Goal: Task Accomplishment & Management: Use online tool/utility

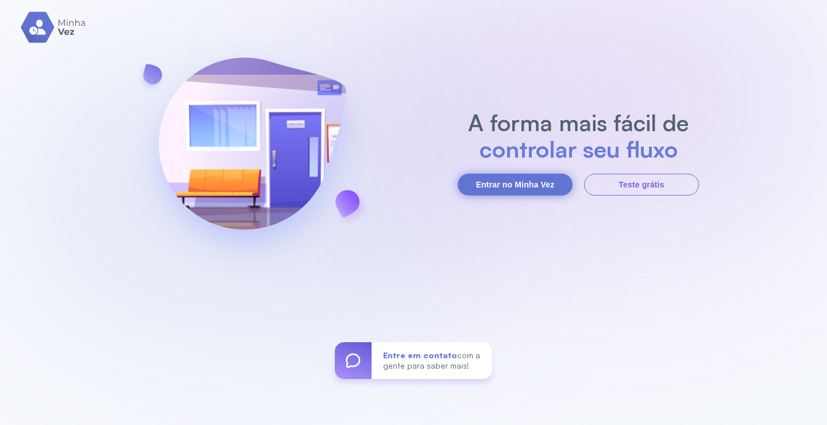
click at [515, 187] on button "Entrar no Minha Vez" at bounding box center [515, 184] width 115 height 22
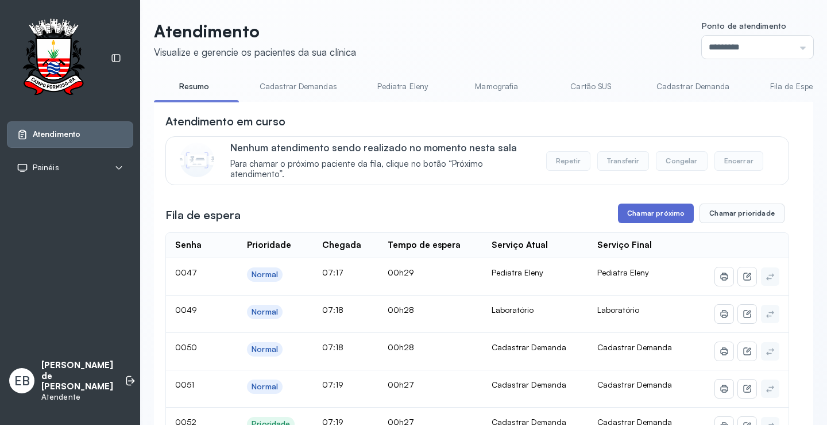
click at [645, 216] on button "Chamar próximo" at bounding box center [656, 213] width 76 height 20
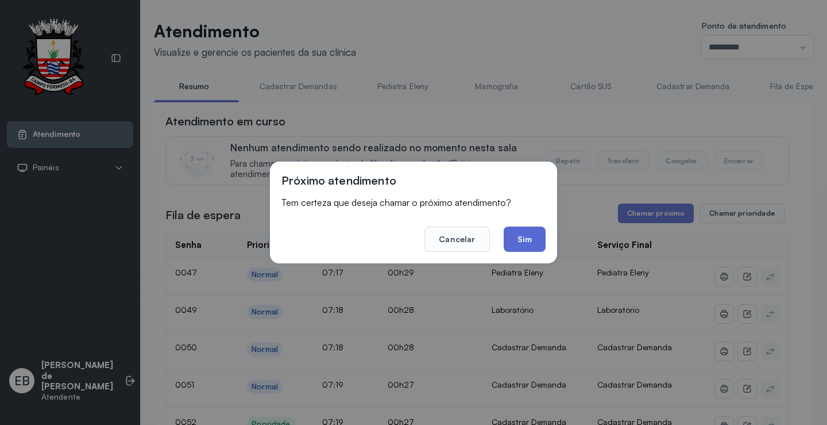
click at [520, 245] on button "Sim" at bounding box center [525, 238] width 42 height 25
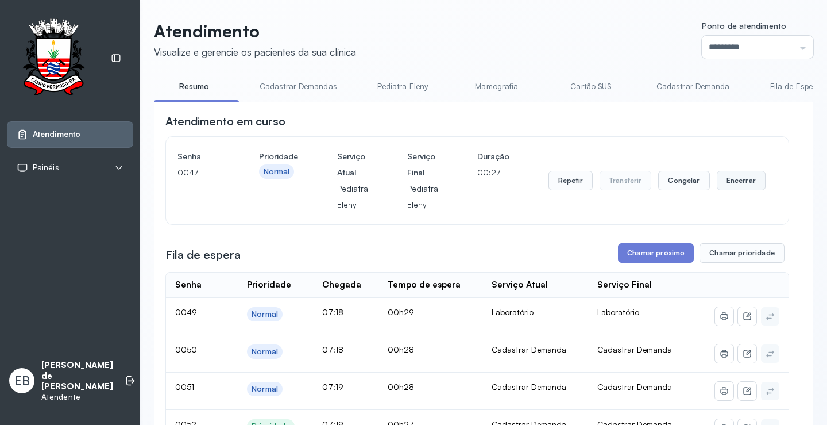
click at [728, 187] on button "Encerrar" at bounding box center [741, 181] width 49 height 20
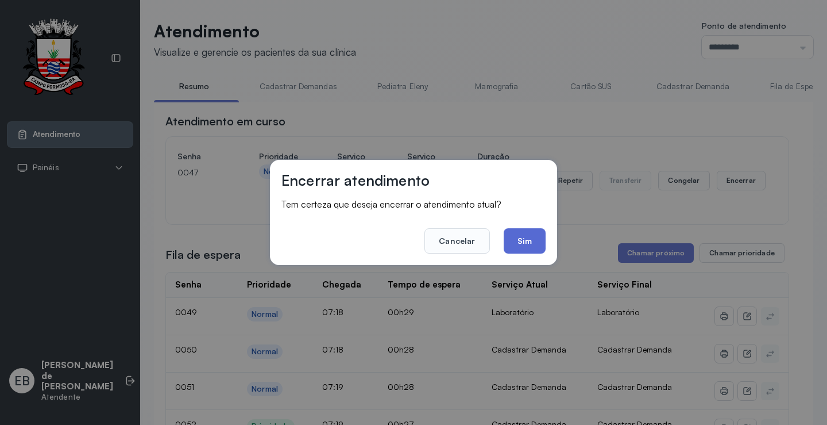
click at [543, 246] on button "Sim" at bounding box center [525, 240] width 42 height 25
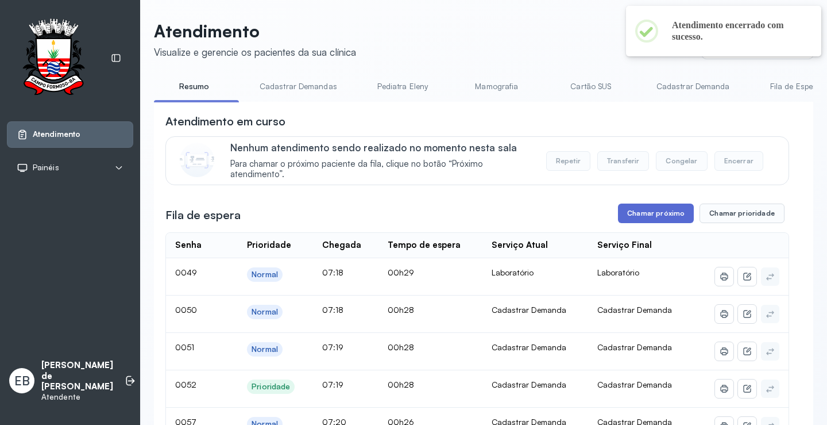
click at [661, 220] on button "Chamar próximo" at bounding box center [656, 213] width 76 height 20
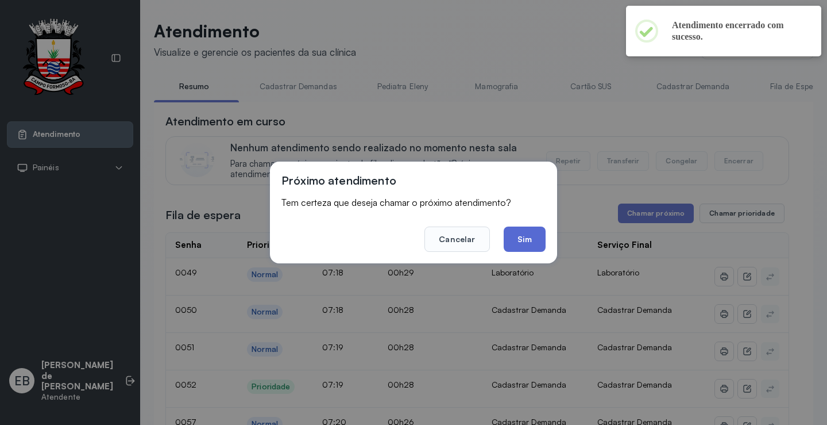
click at [534, 237] on button "Sim" at bounding box center [525, 238] width 42 height 25
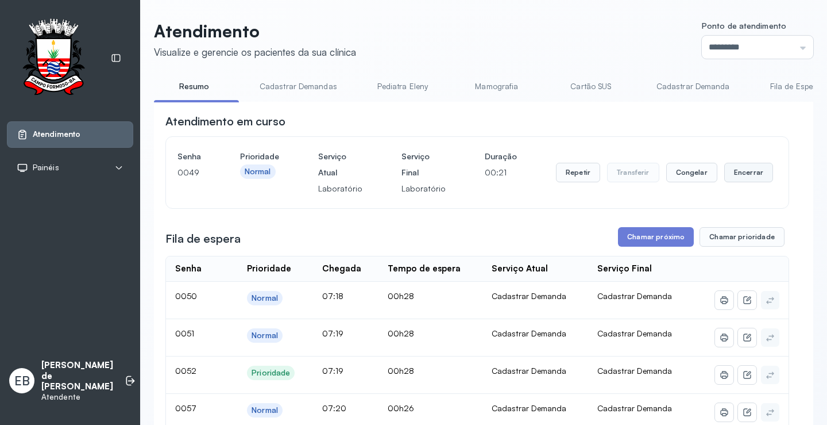
click at [726, 173] on button "Encerrar" at bounding box center [748, 173] width 49 height 20
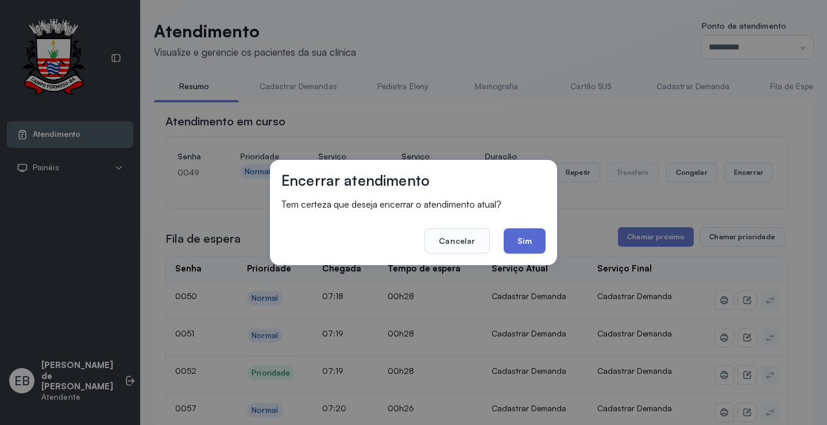
click at [533, 238] on button "Sim" at bounding box center [525, 240] width 42 height 25
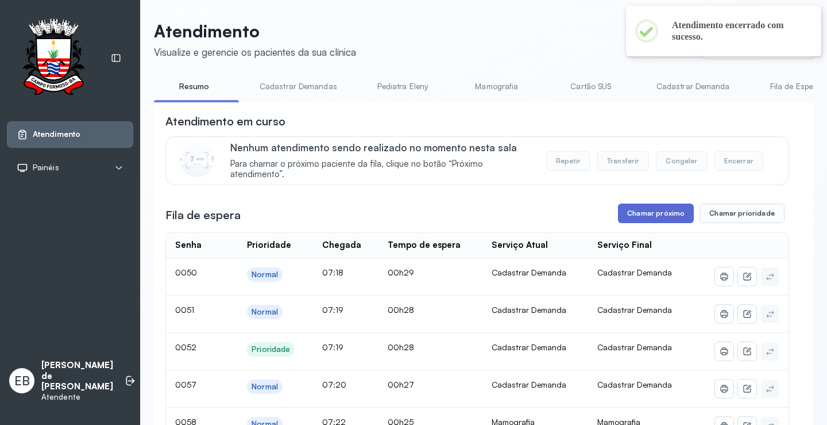
click at [651, 218] on button "Chamar próximo" at bounding box center [656, 213] width 76 height 20
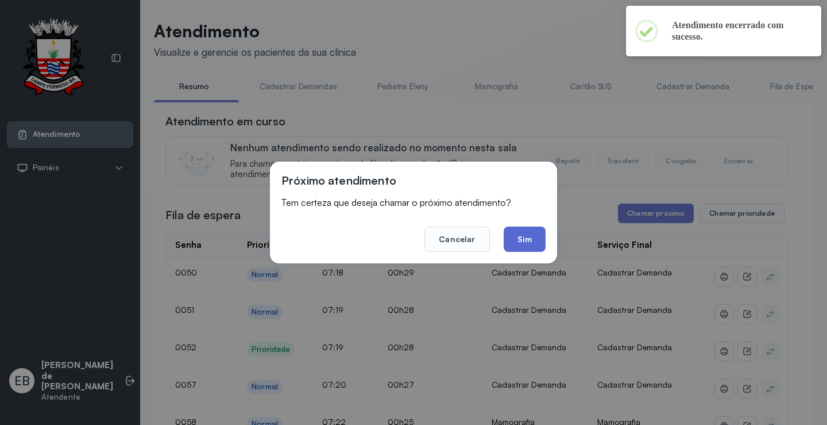
click at [536, 232] on button "Sim" at bounding box center [525, 238] width 42 height 25
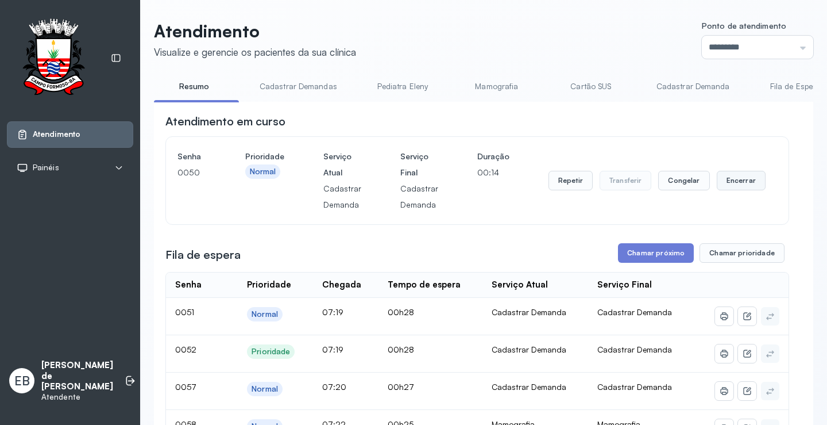
click at [735, 179] on button "Encerrar" at bounding box center [741, 181] width 49 height 20
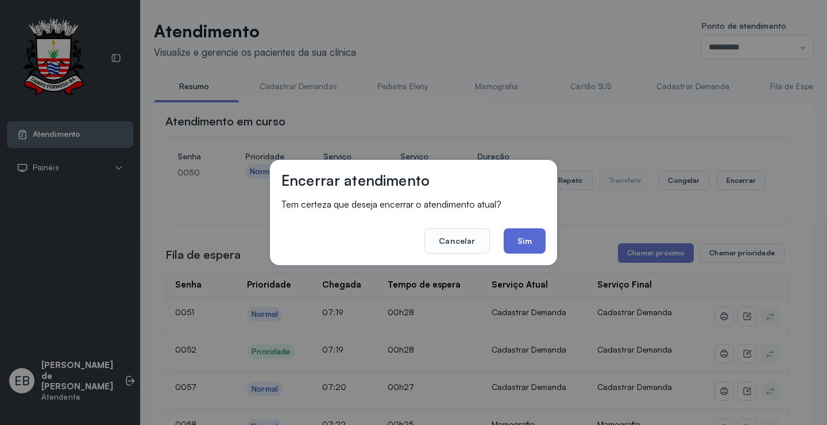
click at [521, 234] on button "Sim" at bounding box center [525, 240] width 42 height 25
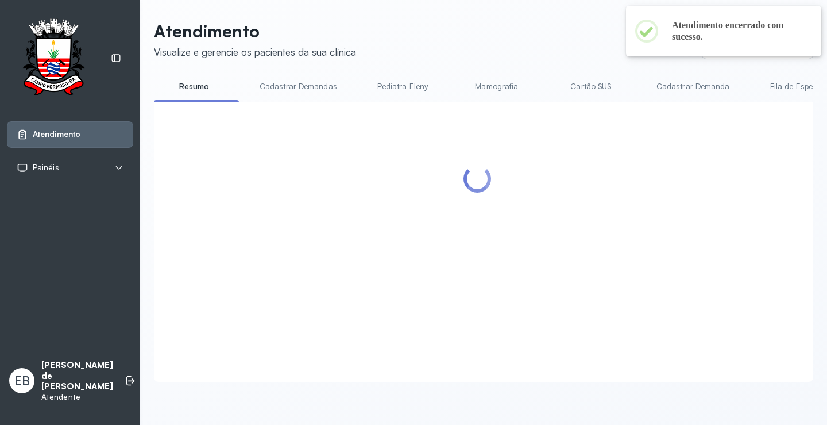
click at [642, 257] on div at bounding box center [477, 227] width 624 height 229
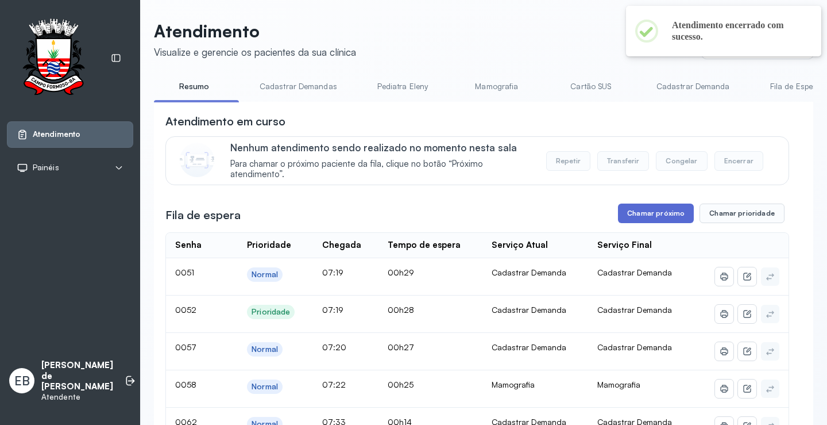
click at [635, 211] on button "Chamar próximo" at bounding box center [656, 213] width 76 height 20
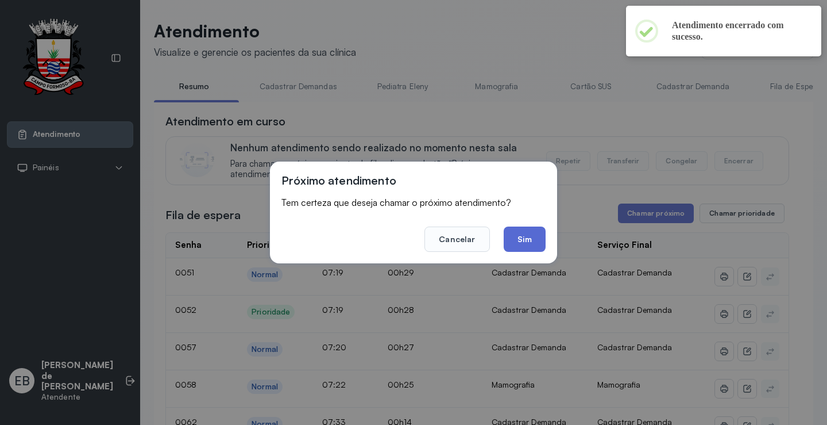
click at [533, 246] on button "Sim" at bounding box center [525, 238] width 42 height 25
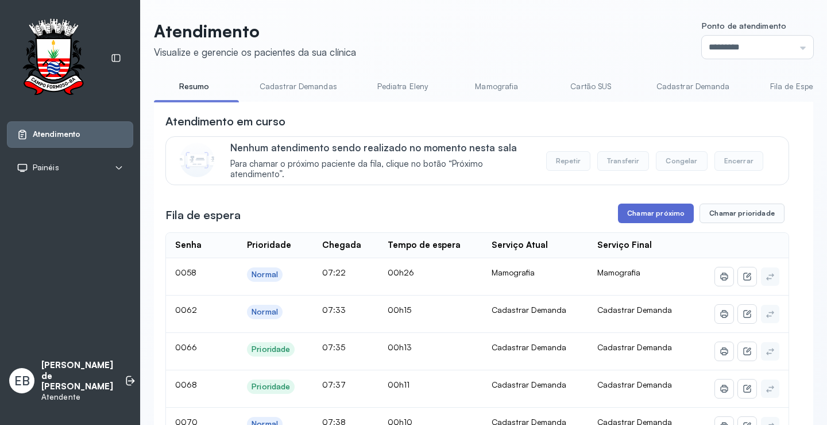
click at [661, 210] on button "Chamar próximo" at bounding box center [656, 213] width 76 height 20
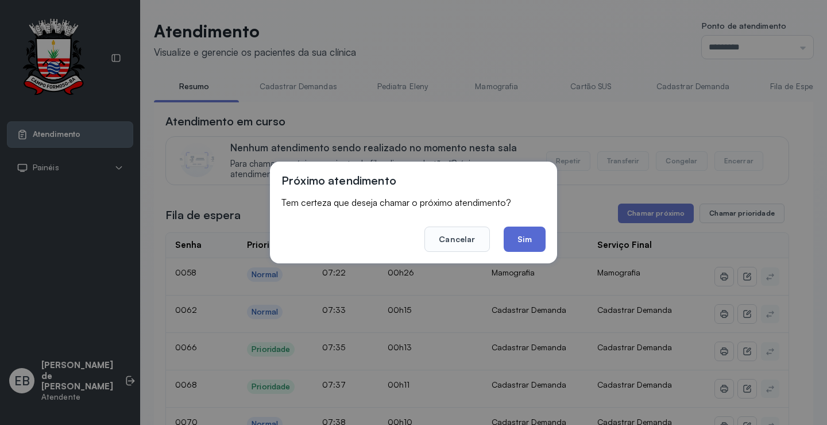
click at [517, 234] on button "Sim" at bounding box center [525, 238] width 42 height 25
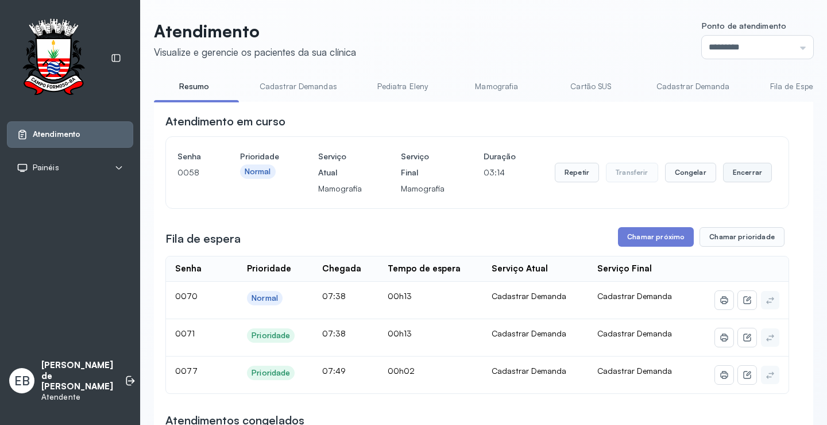
click at [731, 173] on button "Encerrar" at bounding box center [747, 173] width 49 height 20
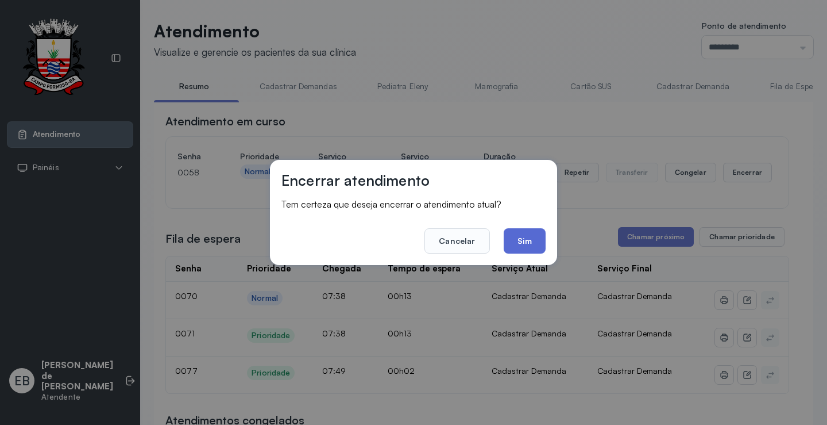
click at [517, 238] on button "Sim" at bounding box center [525, 240] width 42 height 25
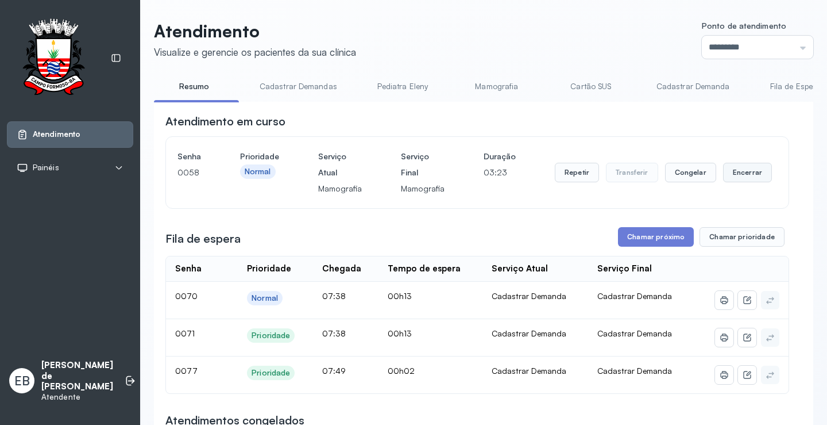
click at [746, 173] on button "Encerrar" at bounding box center [747, 173] width 49 height 20
click at [723, 178] on button "Encerrar" at bounding box center [747, 173] width 49 height 20
click at [724, 178] on button "Encerrar" at bounding box center [747, 173] width 49 height 20
click at [645, 237] on button "Chamar próximo" at bounding box center [656, 237] width 76 height 20
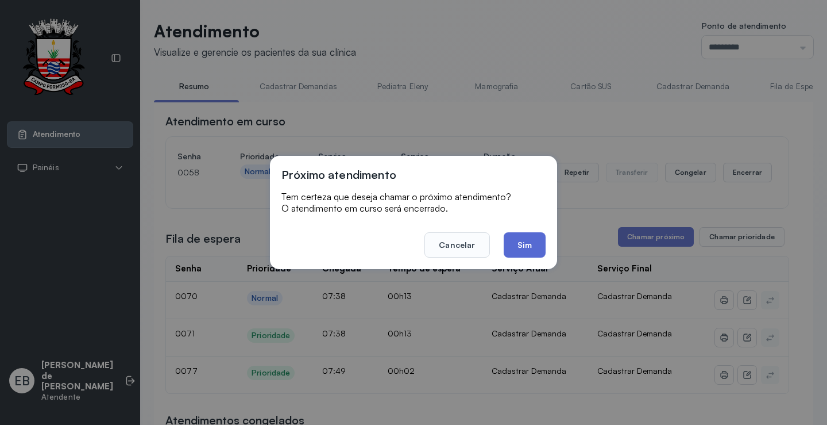
click at [538, 250] on button "Sim" at bounding box center [525, 244] width 42 height 25
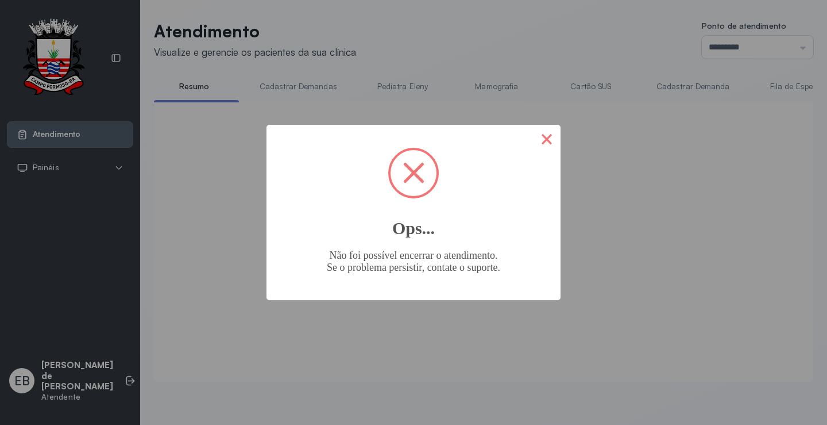
click at [547, 142] on button "×" at bounding box center [547, 139] width 28 height 28
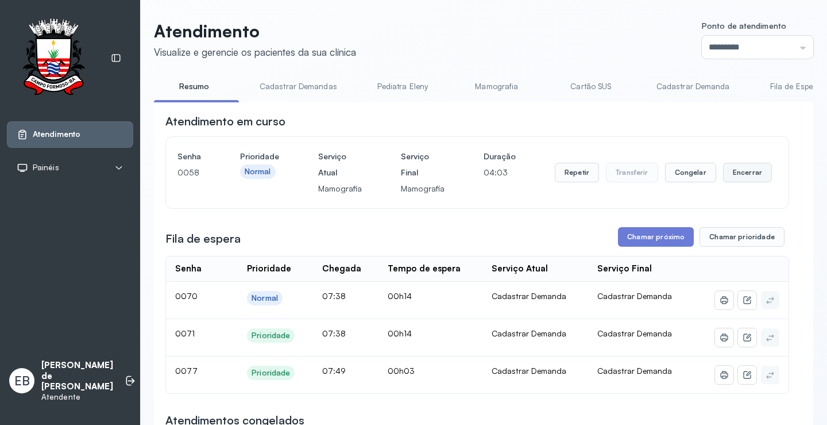
click at [740, 177] on button "Encerrar" at bounding box center [747, 173] width 49 height 20
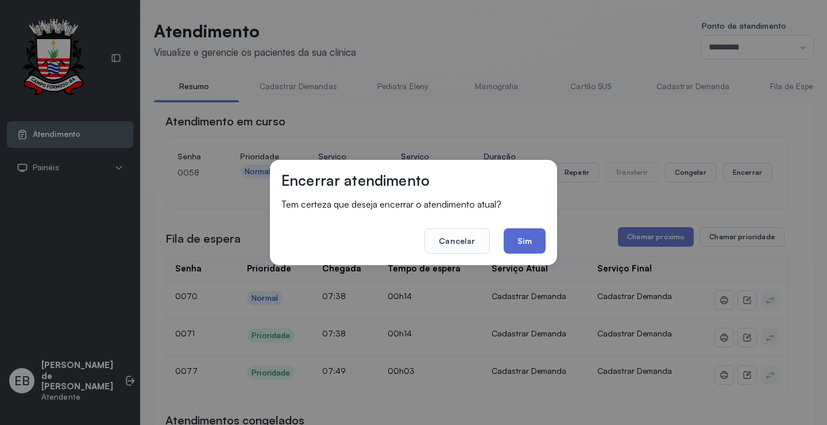
click at [523, 238] on button "Sim" at bounding box center [525, 240] width 42 height 25
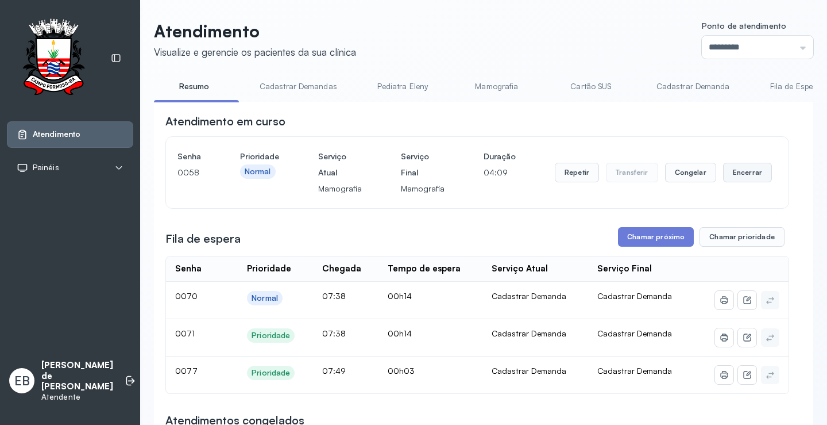
click at [730, 169] on button "Encerrar" at bounding box center [747, 173] width 49 height 20
click at [664, 240] on button "Chamar próximo" at bounding box center [656, 237] width 76 height 20
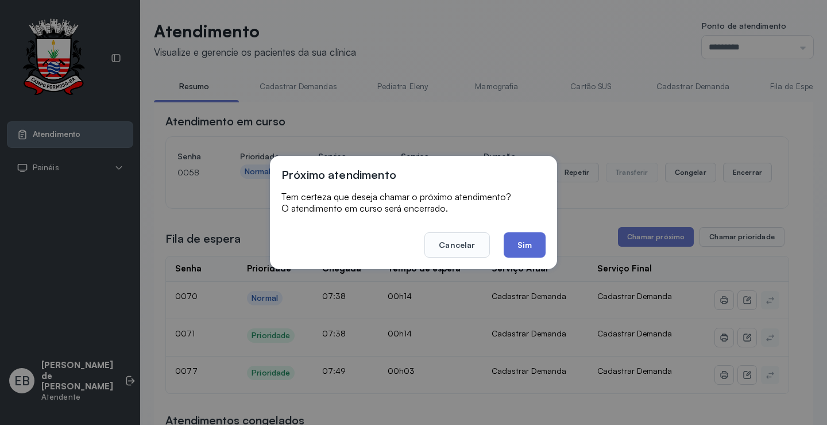
click at [543, 244] on button "Sim" at bounding box center [525, 244] width 42 height 25
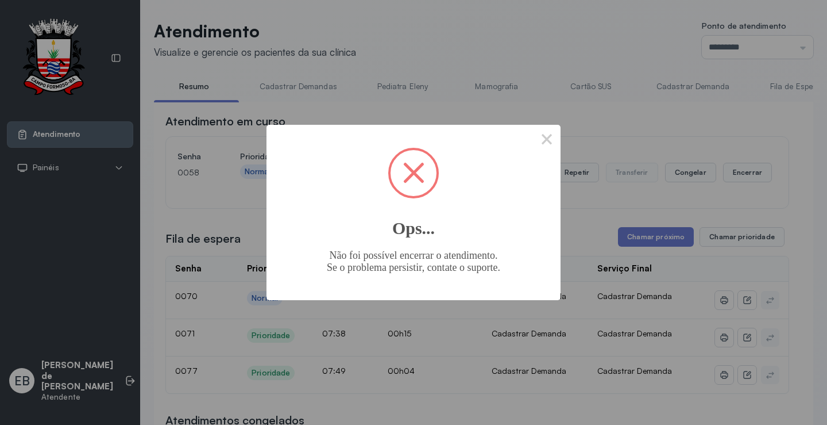
click at [545, 132] on button "×" at bounding box center [547, 139] width 28 height 28
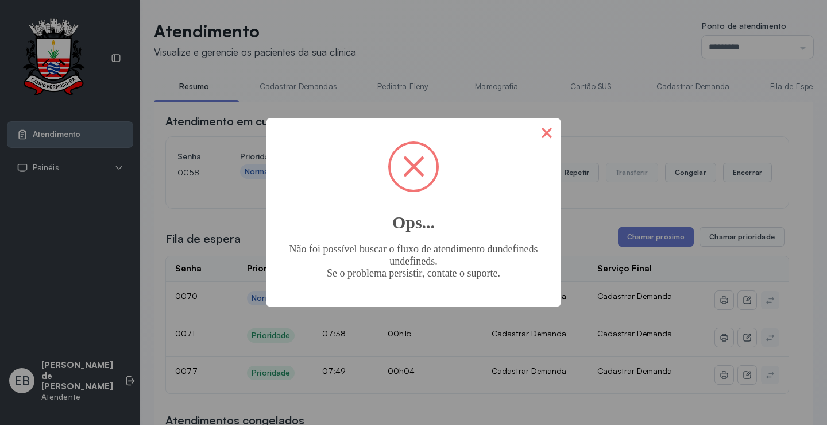
click at [548, 137] on button "×" at bounding box center [547, 132] width 28 height 28
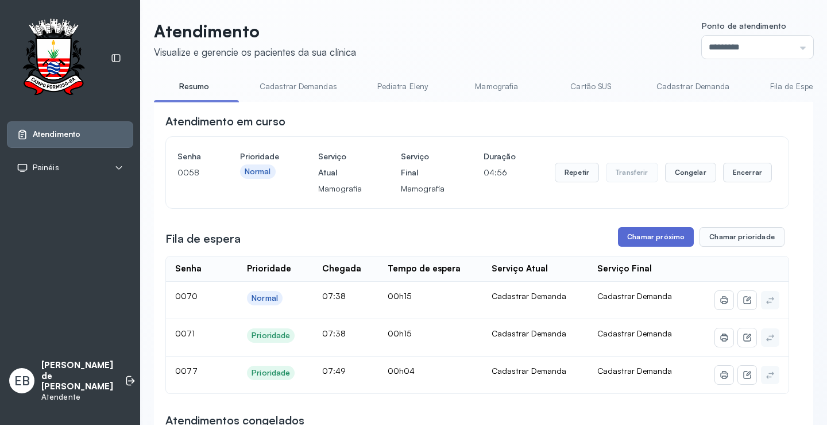
click at [651, 241] on button "Chamar próximo" at bounding box center [656, 237] width 76 height 20
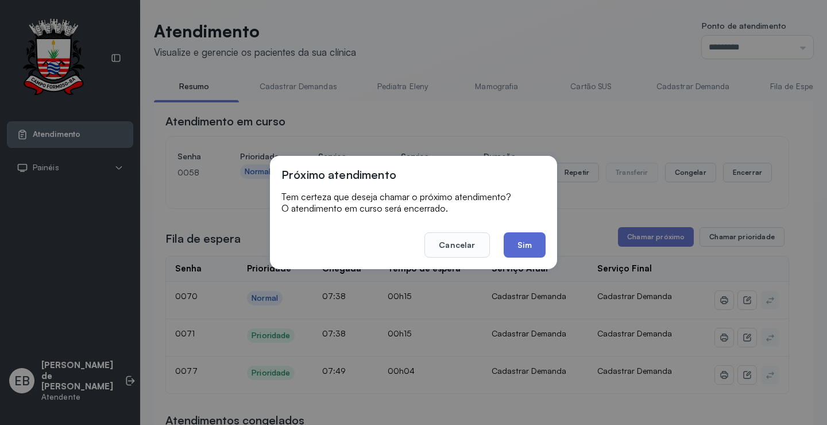
click at [534, 247] on button "Sim" at bounding box center [525, 244] width 42 height 25
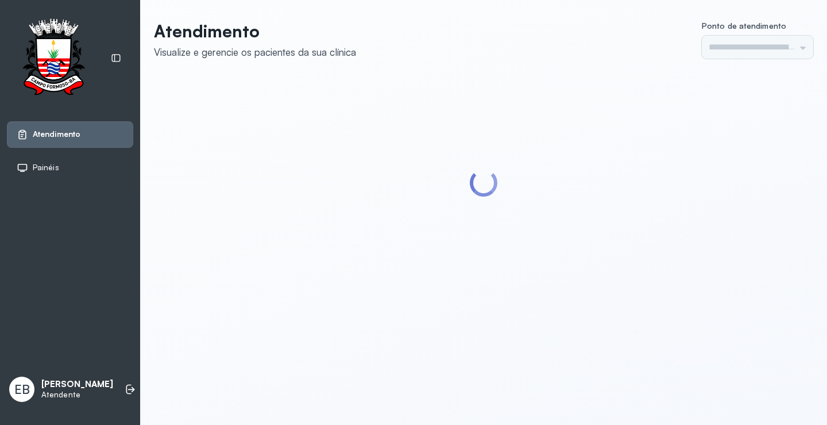
type input "*********"
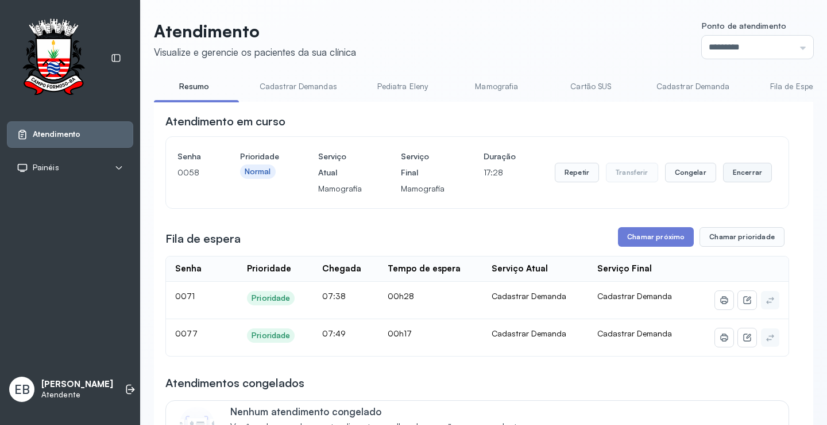
click at [741, 179] on button "Encerrar" at bounding box center [747, 173] width 49 height 20
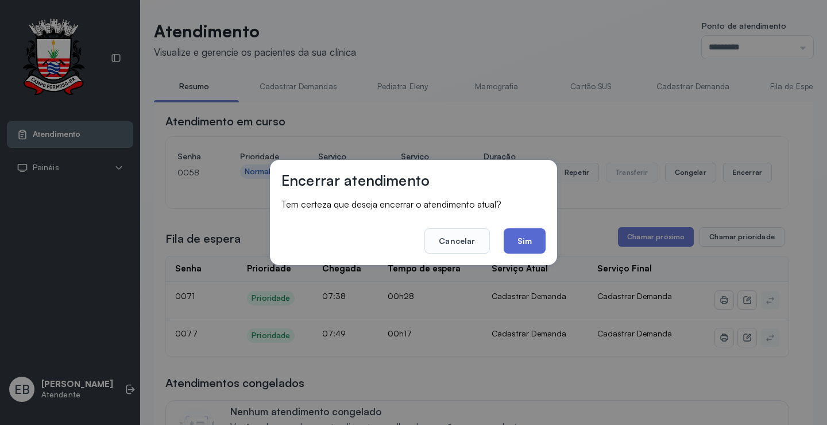
click at [537, 236] on button "Sim" at bounding box center [525, 240] width 42 height 25
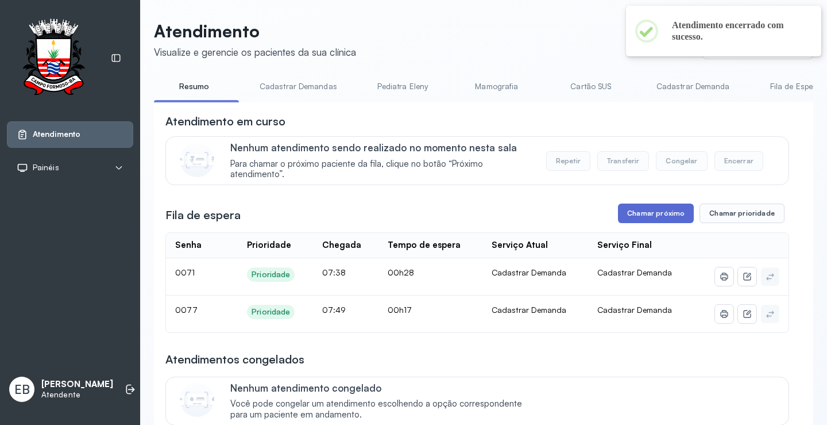
click at [660, 218] on button "Chamar próximo" at bounding box center [656, 213] width 76 height 20
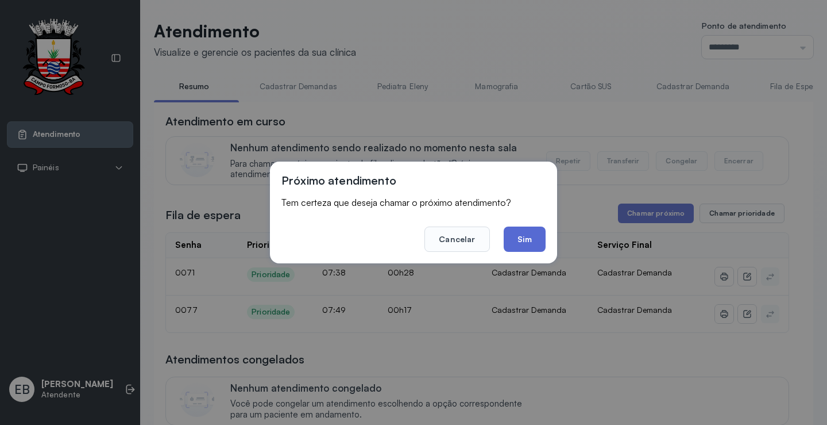
click at [543, 238] on button "Sim" at bounding box center [525, 238] width 42 height 25
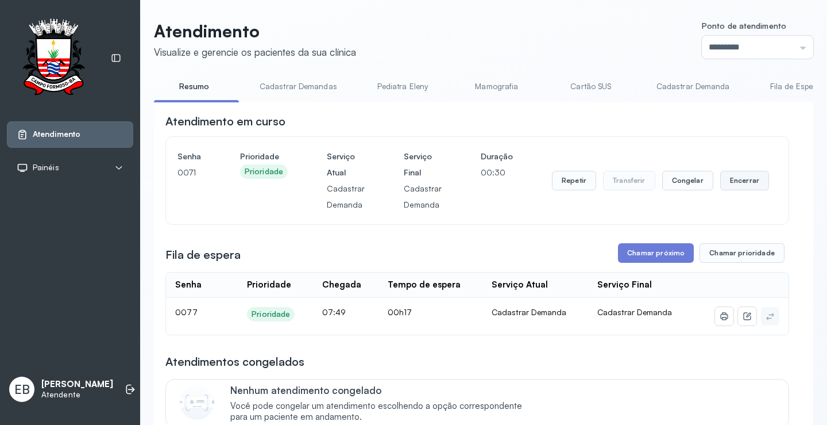
click at [732, 183] on button "Encerrar" at bounding box center [744, 181] width 49 height 20
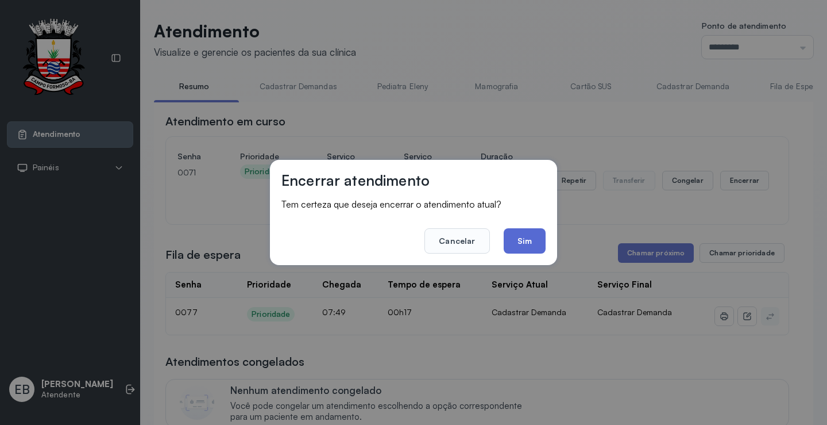
click at [527, 234] on button "Sim" at bounding box center [525, 240] width 42 height 25
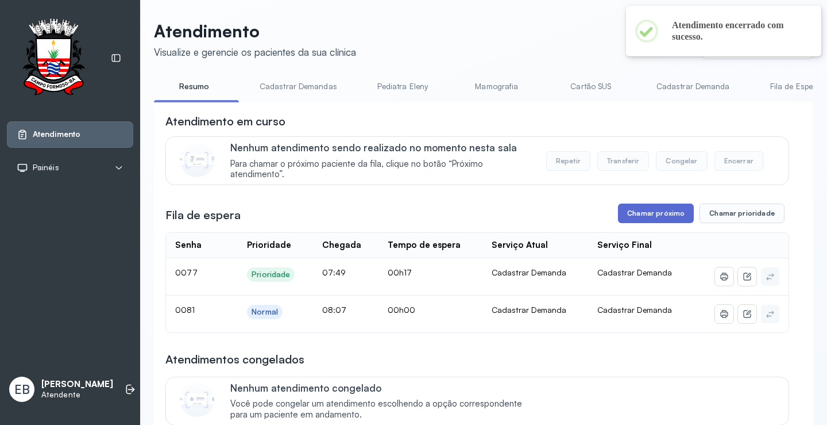
click at [662, 218] on button "Chamar próximo" at bounding box center [656, 213] width 76 height 20
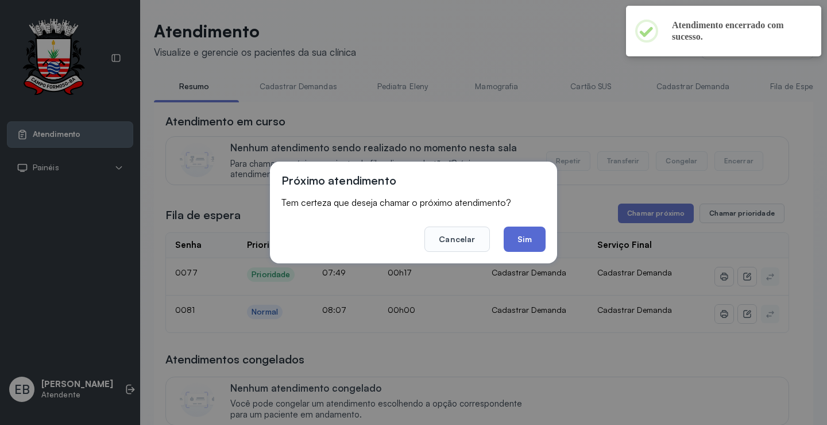
click at [534, 238] on button "Sim" at bounding box center [525, 238] width 42 height 25
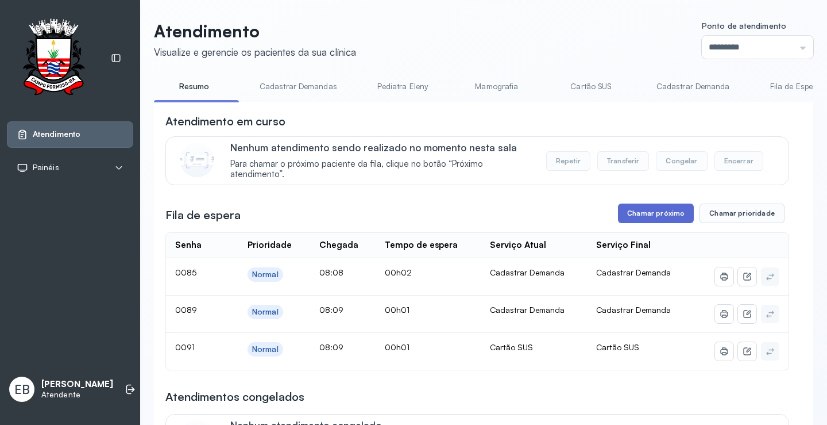
click at [654, 213] on button "Chamar próximo" at bounding box center [656, 213] width 76 height 20
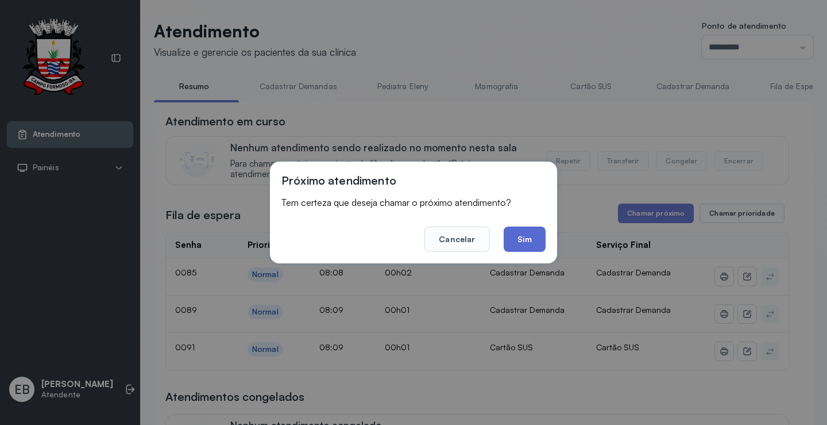
click at [538, 244] on button "Sim" at bounding box center [525, 238] width 42 height 25
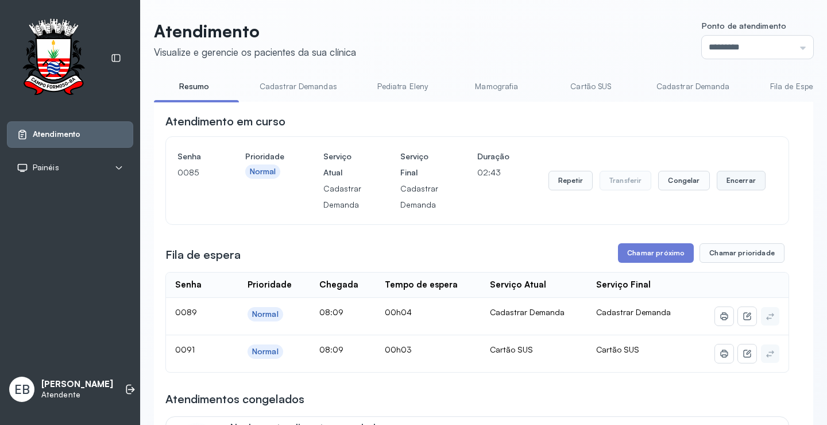
click at [733, 184] on button "Encerrar" at bounding box center [741, 181] width 49 height 20
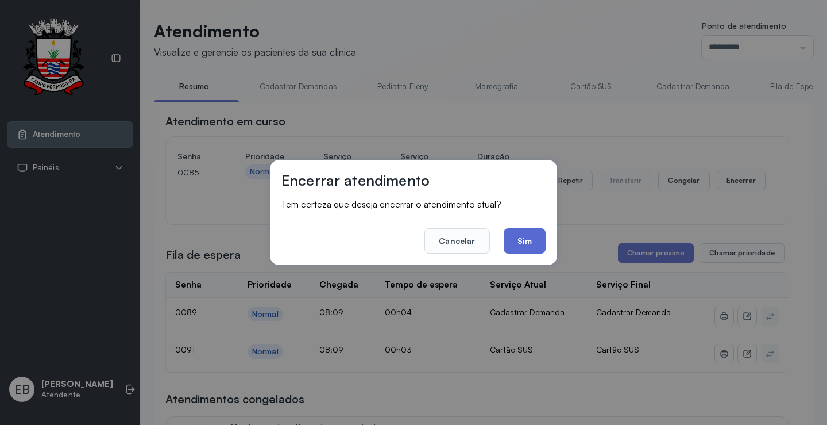
click at [525, 236] on button "Sim" at bounding box center [525, 240] width 42 height 25
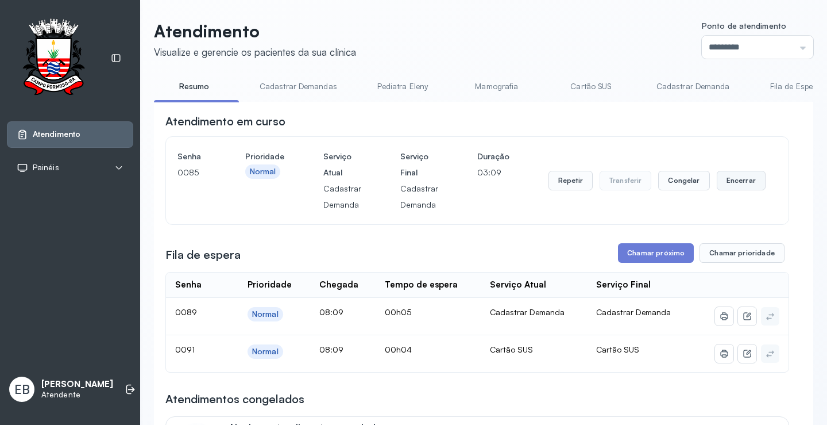
click at [732, 184] on button "Encerrar" at bounding box center [741, 181] width 49 height 20
click at [726, 185] on button "Encerrar" at bounding box center [741, 181] width 49 height 20
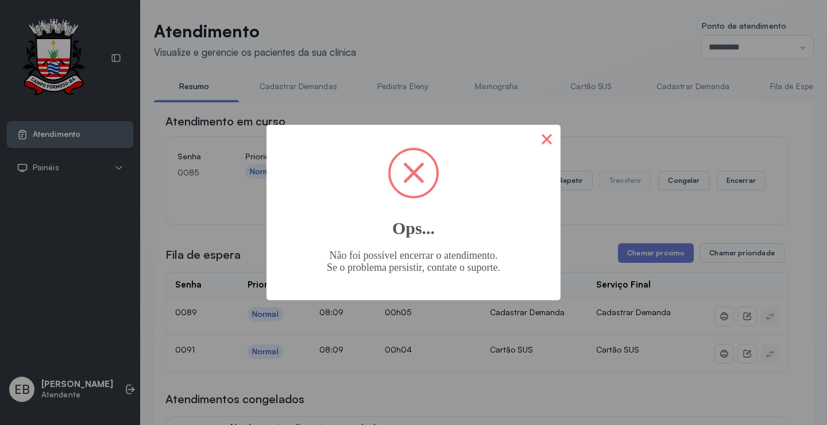
click at [547, 136] on button "×" at bounding box center [547, 139] width 28 height 28
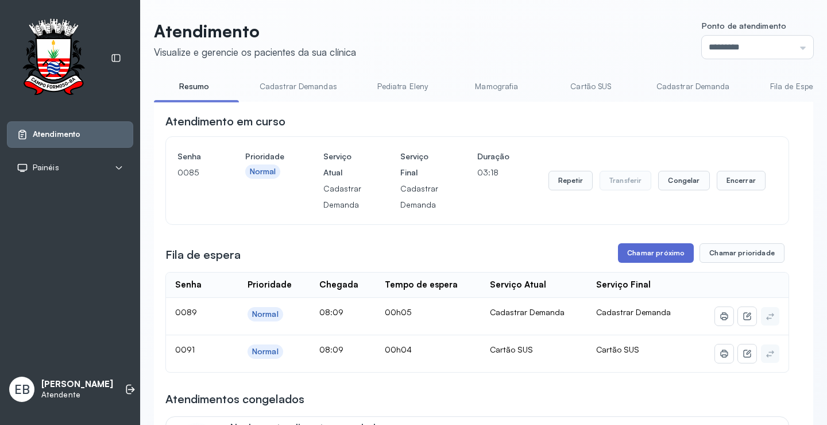
click at [644, 247] on button "Chamar próximo" at bounding box center [656, 253] width 76 height 20
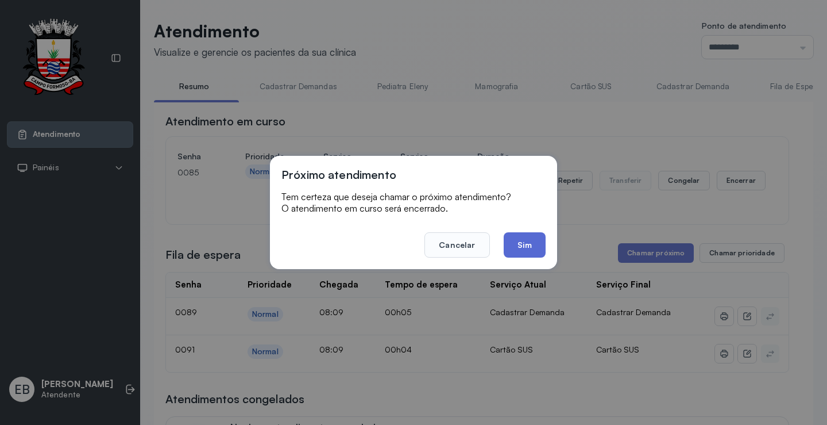
click at [527, 246] on button "Sim" at bounding box center [525, 244] width 42 height 25
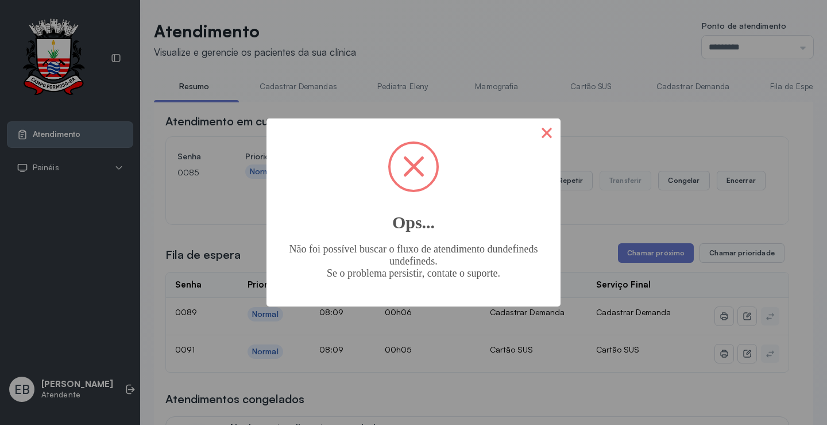
click at [550, 131] on button "×" at bounding box center [547, 132] width 28 height 28
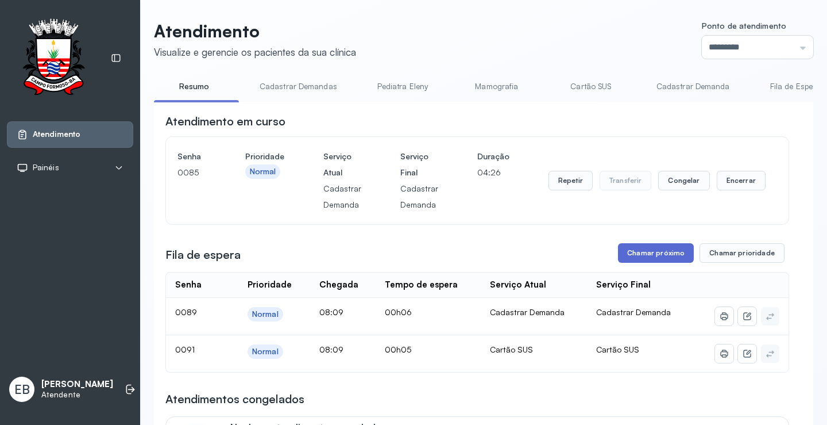
click at [635, 256] on button "Chamar próximo" at bounding box center [656, 253] width 76 height 20
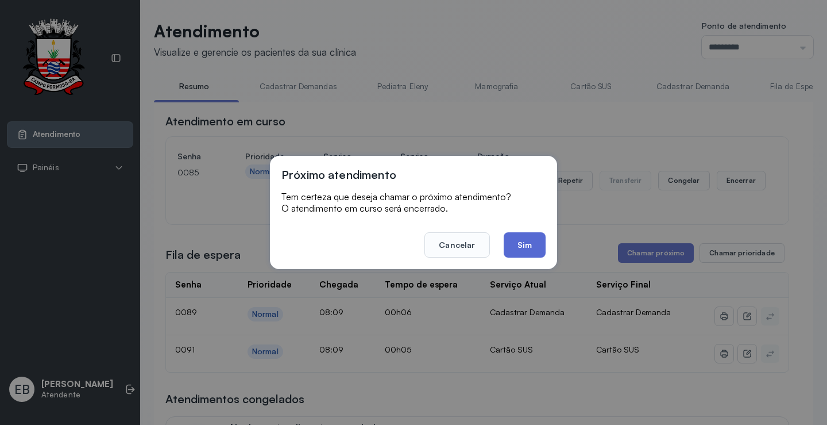
click at [526, 251] on button "Sim" at bounding box center [525, 244] width 42 height 25
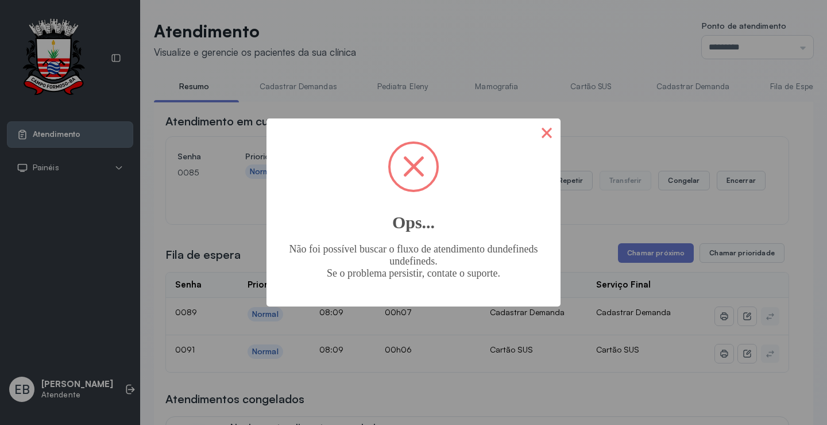
click at [550, 134] on button "×" at bounding box center [547, 132] width 28 height 28
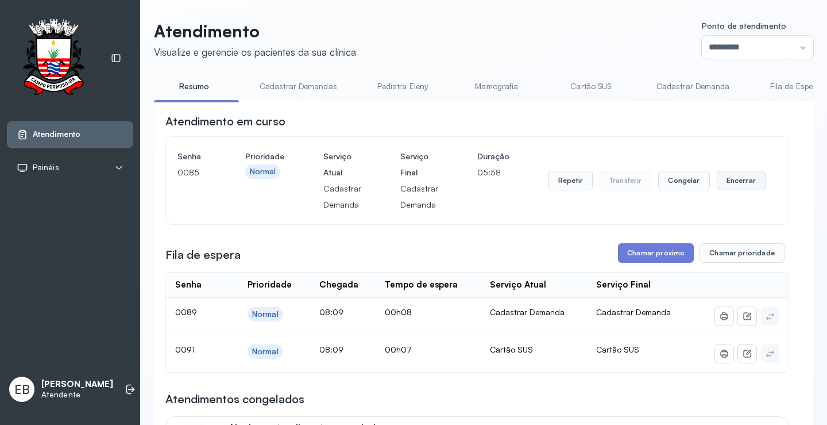
click at [721, 187] on button "Encerrar" at bounding box center [741, 181] width 49 height 20
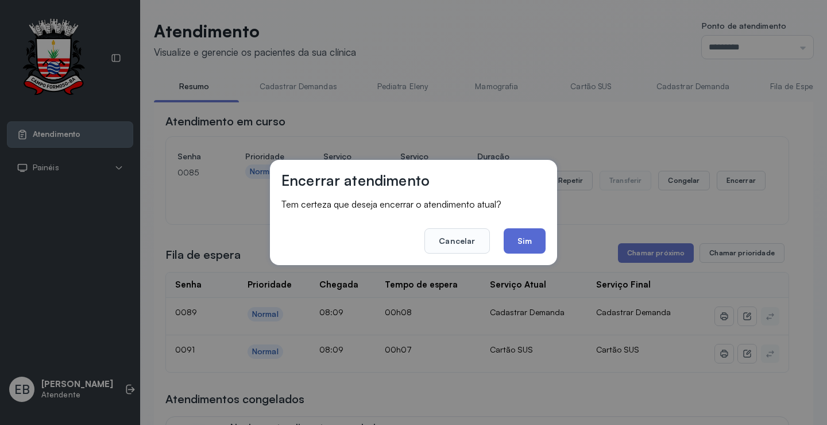
click at [529, 244] on button "Sim" at bounding box center [525, 240] width 42 height 25
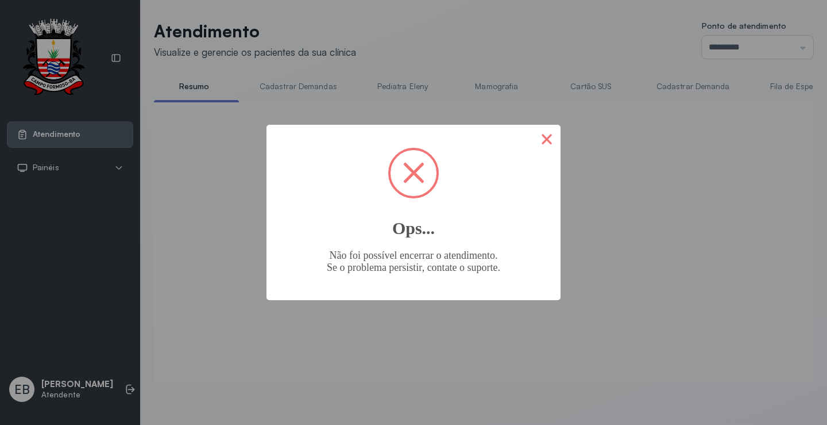
click at [552, 141] on button "×" at bounding box center [547, 139] width 28 height 28
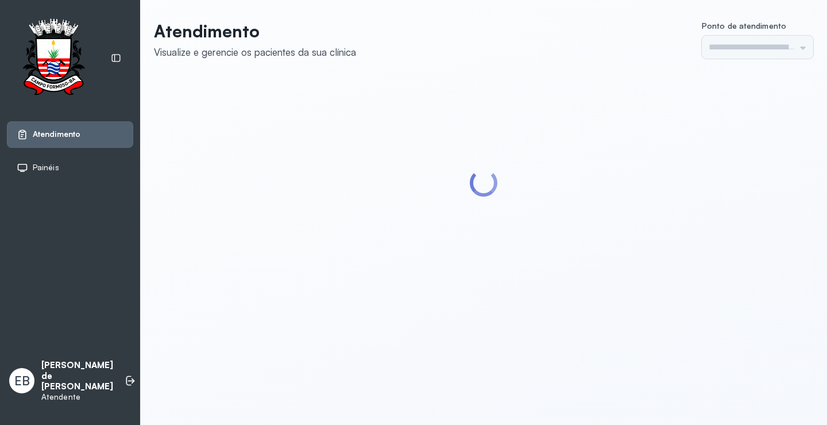
type input "*********"
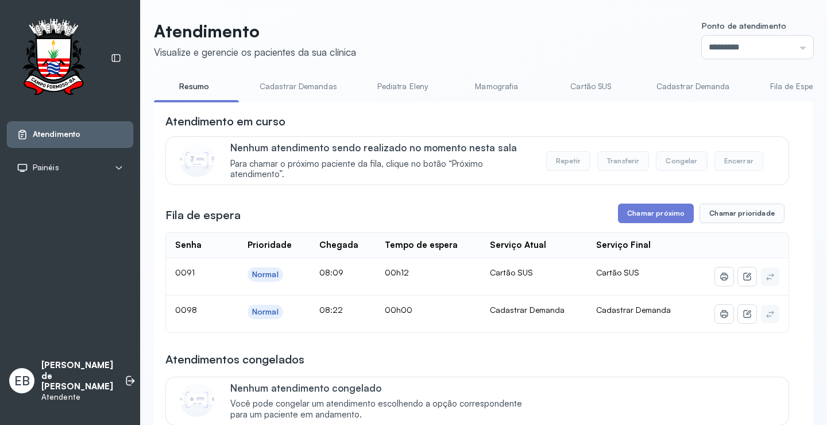
click at [290, 85] on link "Cadastrar Demandas" at bounding box center [298, 86] width 101 height 19
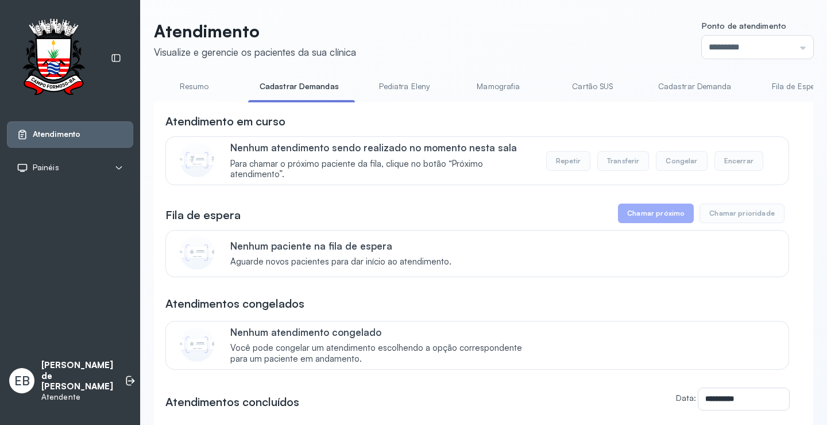
click at [195, 85] on link "Resumo" at bounding box center [194, 86] width 80 height 19
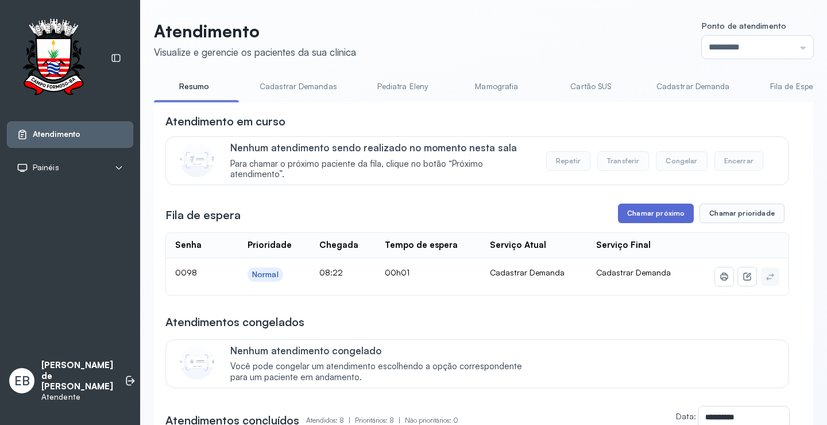
click at [641, 213] on button "Chamar próximo" at bounding box center [656, 213] width 76 height 20
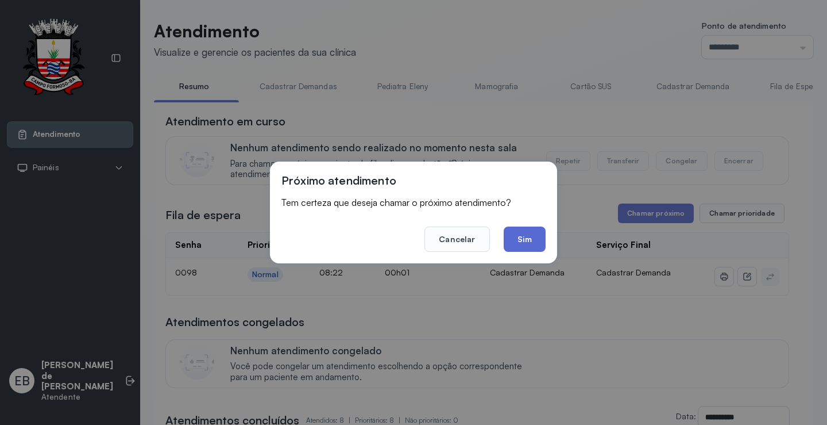
click at [526, 238] on button "Sim" at bounding box center [525, 238] width 42 height 25
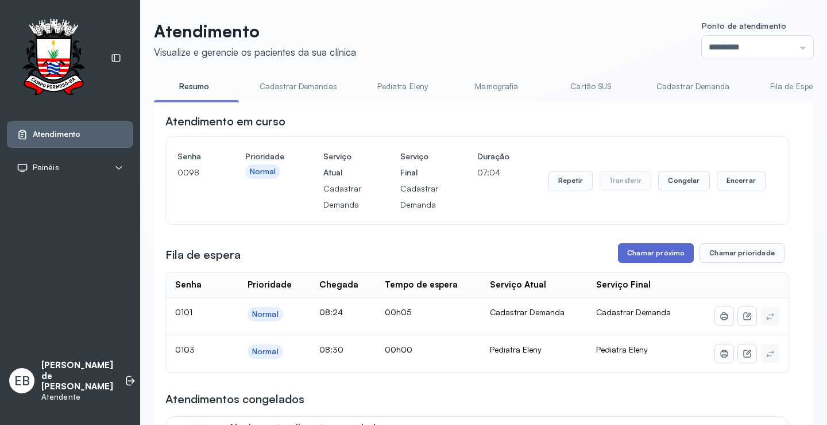
click at [654, 253] on button "Chamar próximo" at bounding box center [656, 253] width 76 height 20
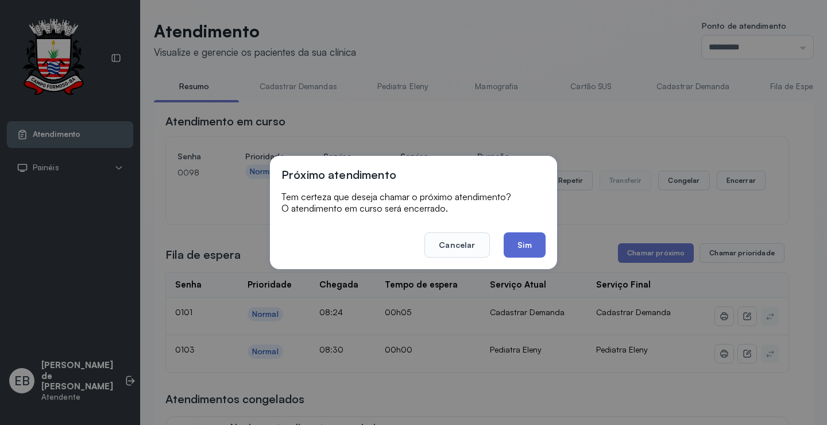
click at [527, 245] on button "Sim" at bounding box center [525, 244] width 42 height 25
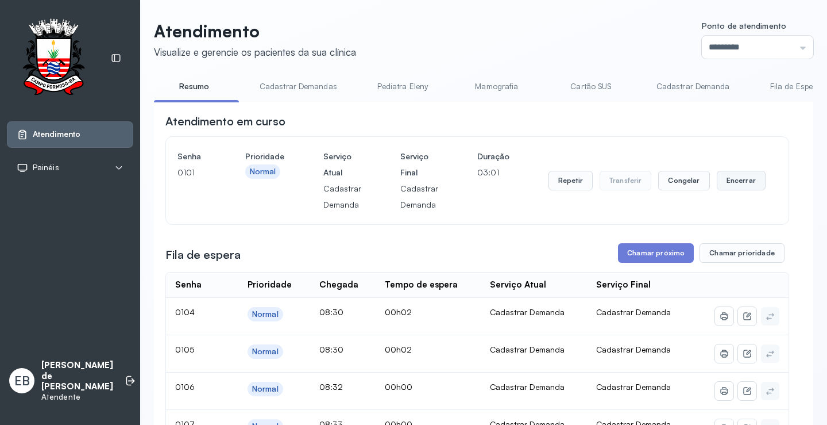
click at [749, 180] on button "Encerrar" at bounding box center [741, 181] width 49 height 20
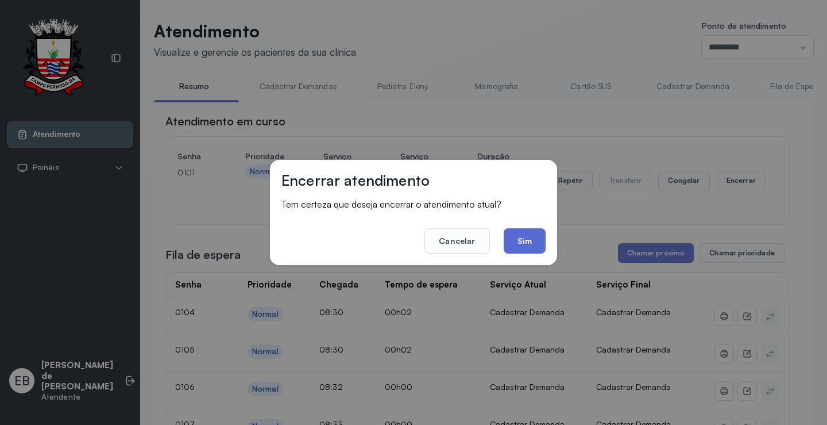
click at [531, 241] on button "Sim" at bounding box center [525, 240] width 42 height 25
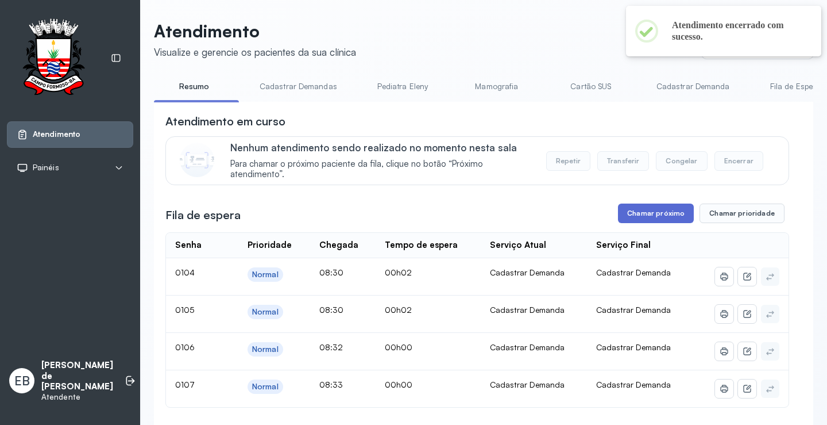
click at [639, 213] on button "Chamar próximo" at bounding box center [656, 213] width 76 height 20
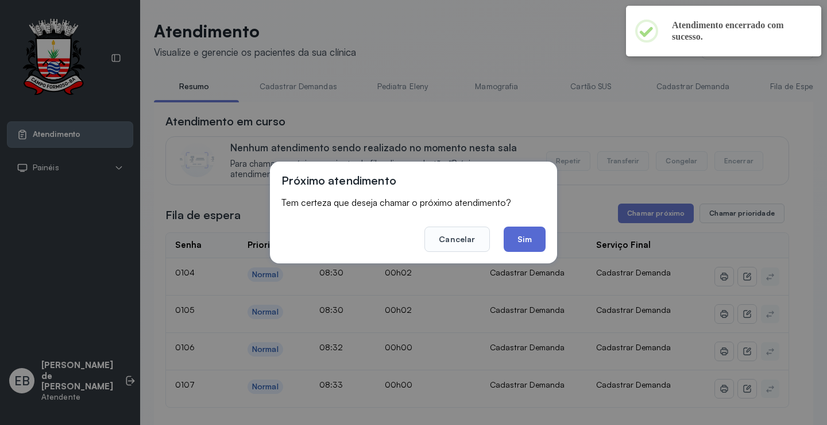
click at [520, 236] on button "Sim" at bounding box center [525, 238] width 42 height 25
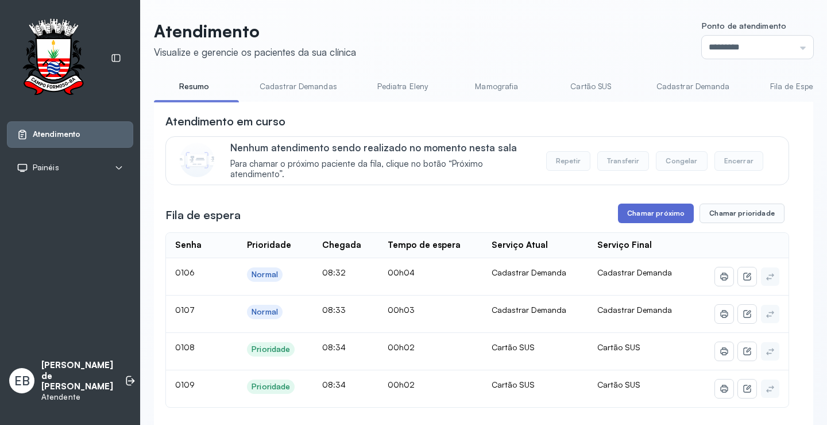
click at [654, 221] on button "Chamar próximo" at bounding box center [656, 213] width 76 height 20
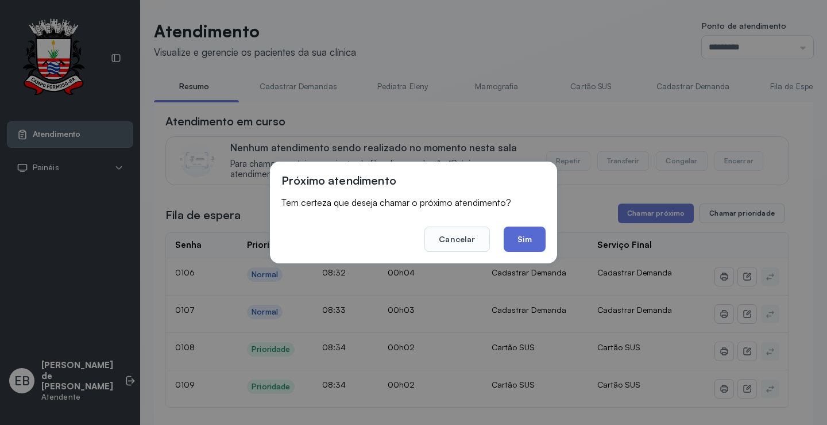
click at [530, 240] on button "Sim" at bounding box center [525, 238] width 42 height 25
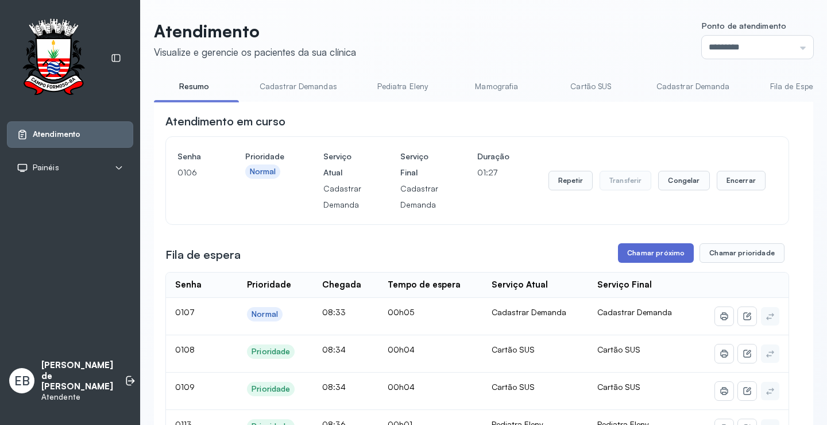
click at [650, 254] on button "Chamar próximo" at bounding box center [656, 253] width 76 height 20
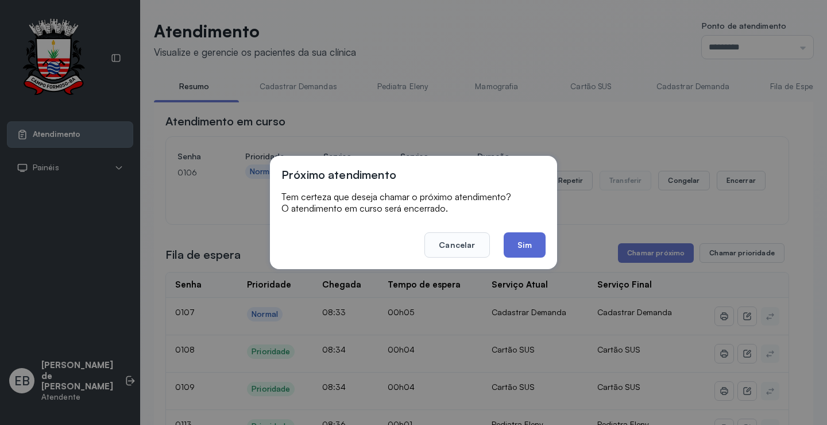
click at [530, 250] on button "Sim" at bounding box center [525, 244] width 42 height 25
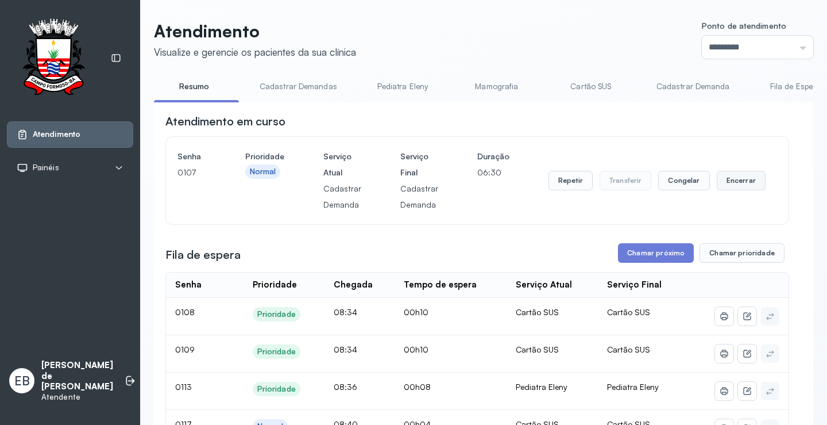
click at [735, 186] on button "Encerrar" at bounding box center [741, 181] width 49 height 20
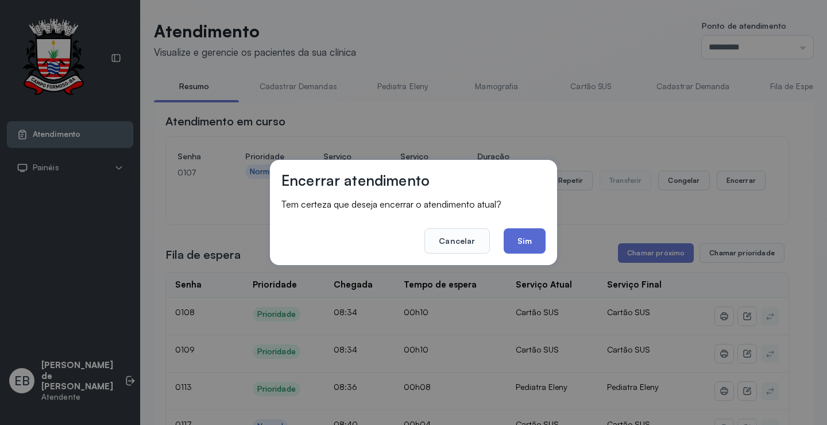
click at [523, 239] on button "Sim" at bounding box center [525, 240] width 42 height 25
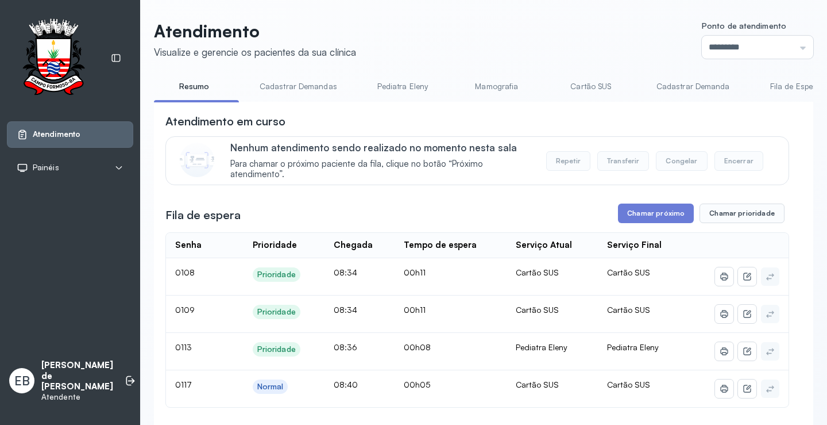
click at [415, 86] on link "Pediatra Eleny" at bounding box center [403, 86] width 80 height 19
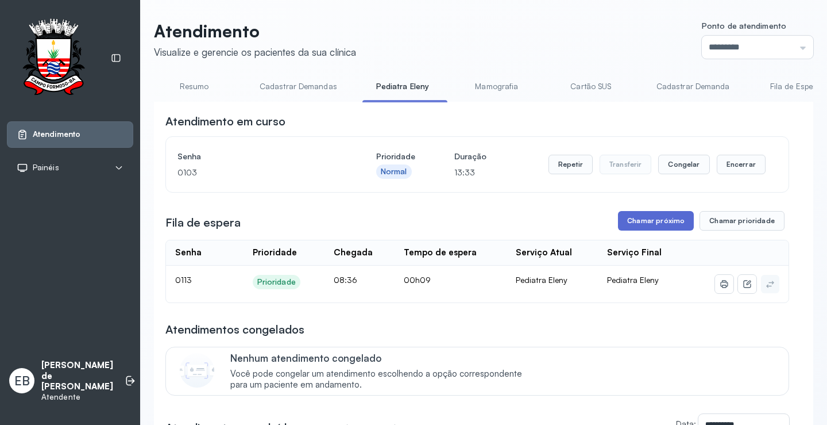
click at [645, 217] on button "Chamar próximo" at bounding box center [656, 221] width 76 height 20
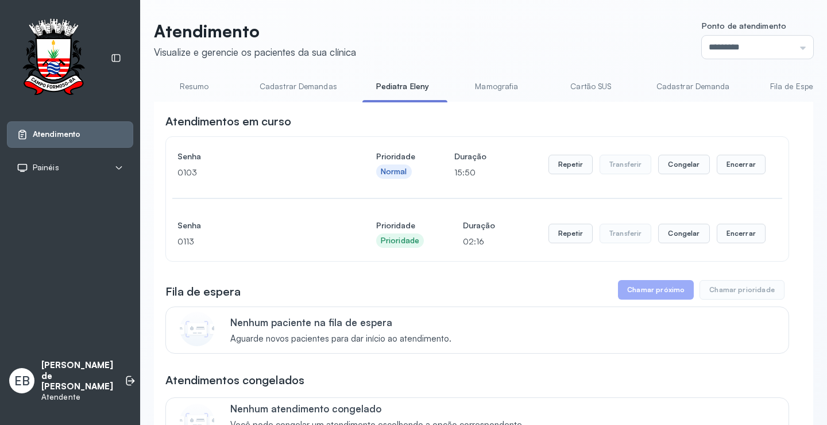
click at [186, 90] on link "Resumo" at bounding box center [194, 86] width 80 height 19
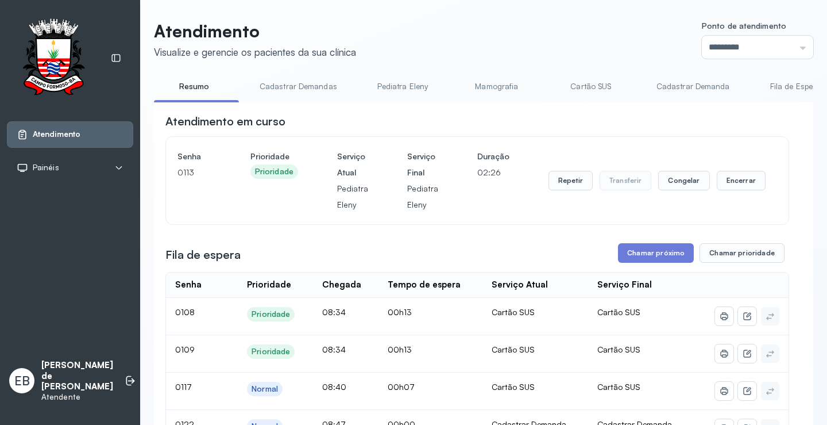
click at [321, 83] on link "Cadastrar Demandas" at bounding box center [298, 86] width 101 height 19
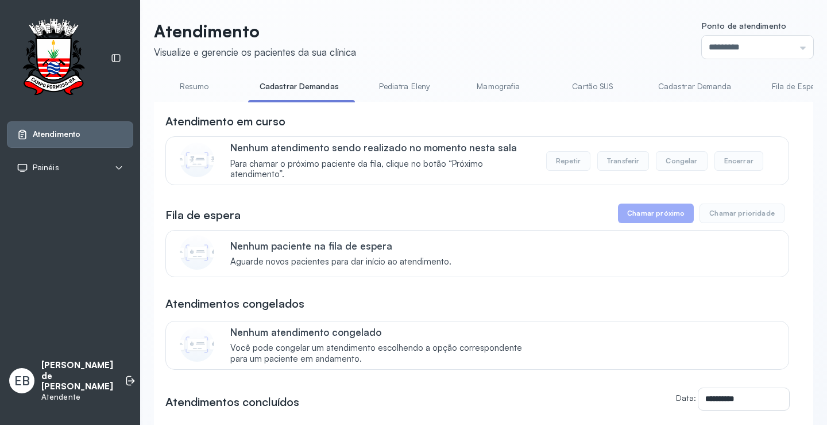
click at [708, 85] on link "Cadastrar Demanda" at bounding box center [695, 86] width 97 height 19
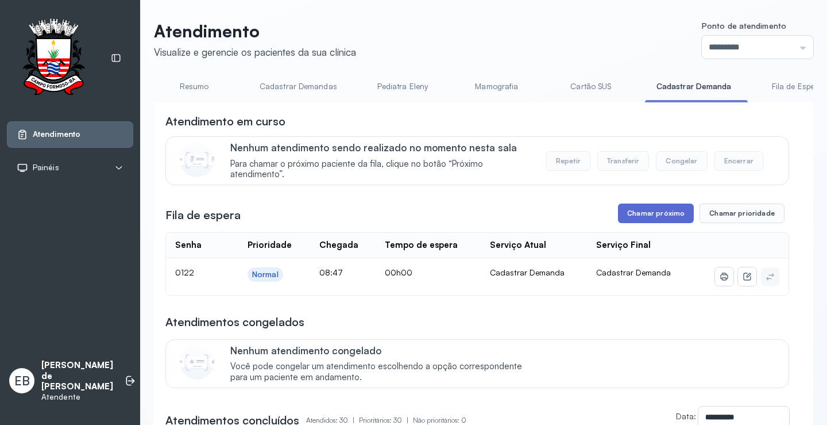
click at [642, 214] on button "Chamar próximo" at bounding box center [656, 213] width 76 height 20
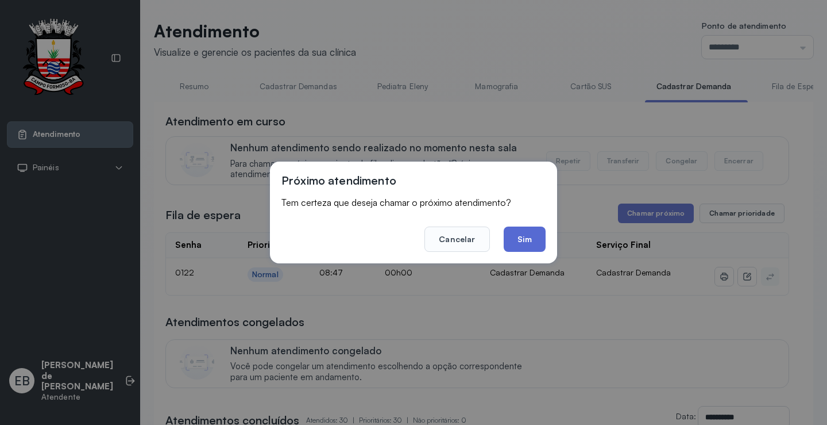
click at [539, 237] on button "Sim" at bounding box center [525, 238] width 42 height 25
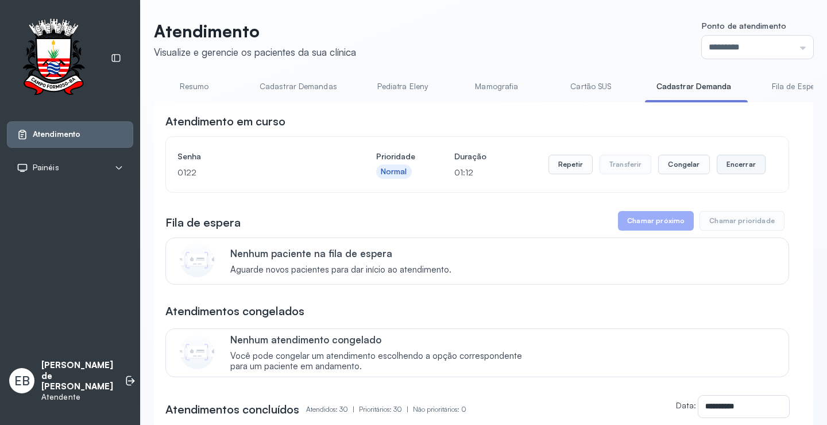
click at [721, 168] on button "Encerrar" at bounding box center [741, 165] width 49 height 20
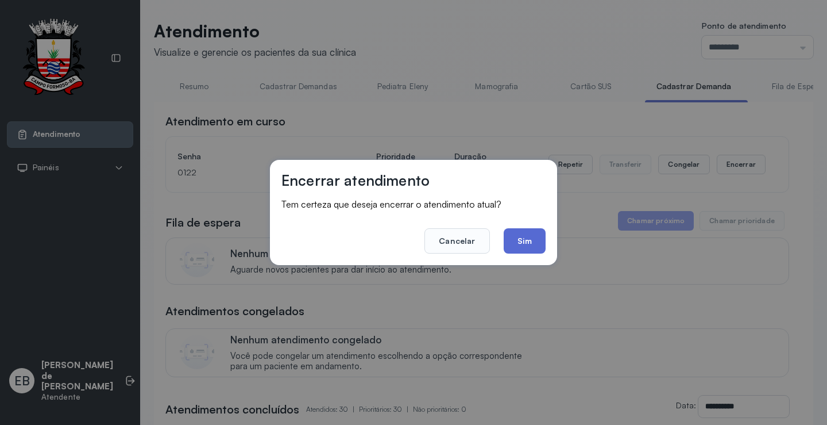
click at [516, 242] on button "Sim" at bounding box center [525, 240] width 42 height 25
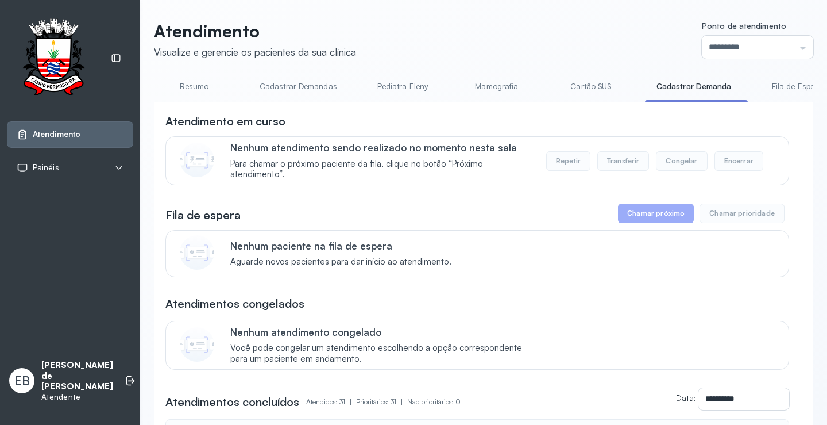
click at [189, 83] on link "Resumo" at bounding box center [194, 86] width 80 height 19
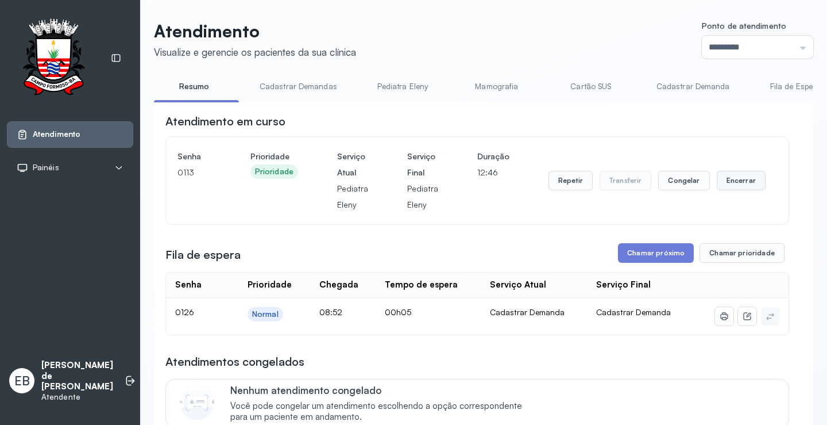
click at [738, 187] on button "Encerrar" at bounding box center [741, 181] width 49 height 20
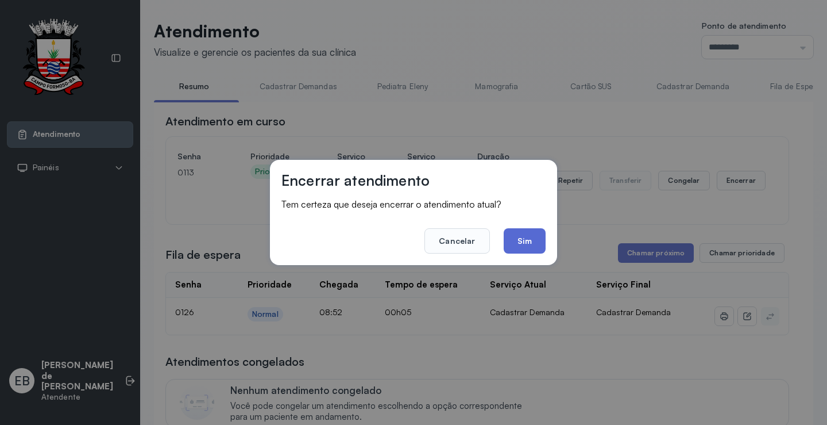
click at [533, 237] on button "Sim" at bounding box center [525, 240] width 42 height 25
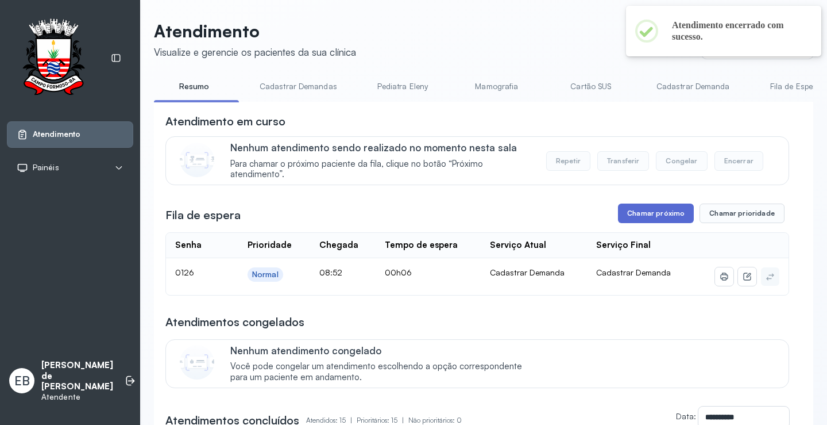
click at [642, 208] on button "Chamar próximo" at bounding box center [656, 213] width 76 height 20
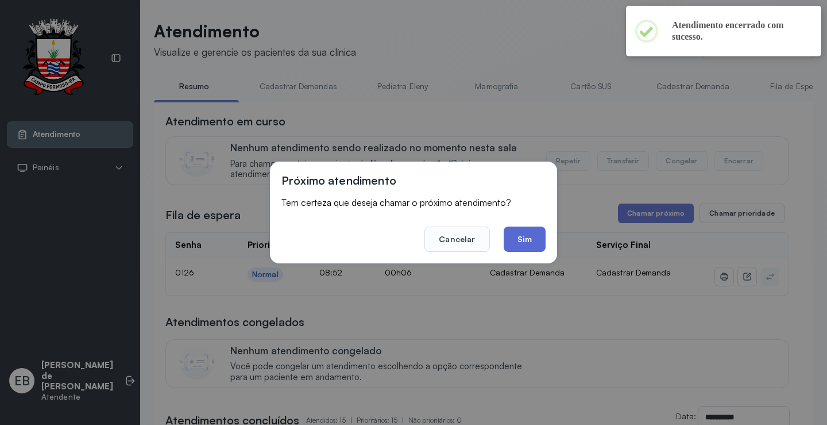
click at [524, 237] on button "Sim" at bounding box center [525, 238] width 42 height 25
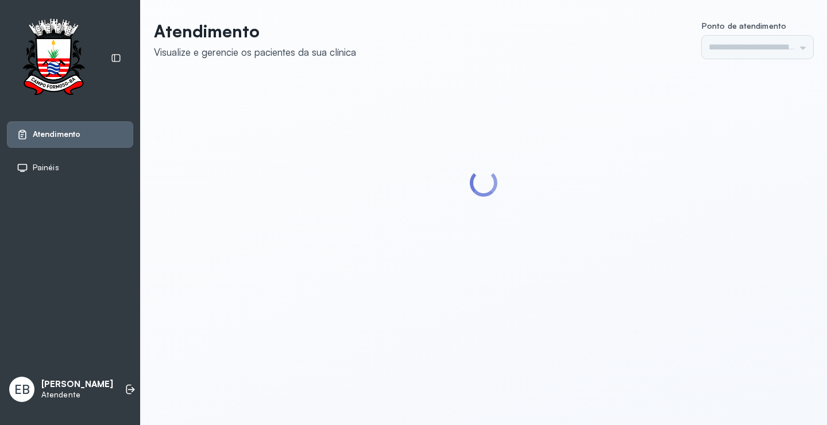
type input "*********"
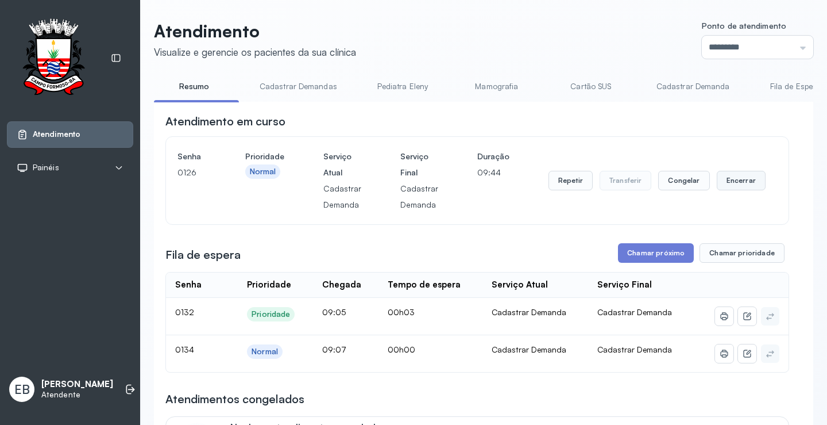
click at [753, 187] on button "Encerrar" at bounding box center [741, 181] width 49 height 20
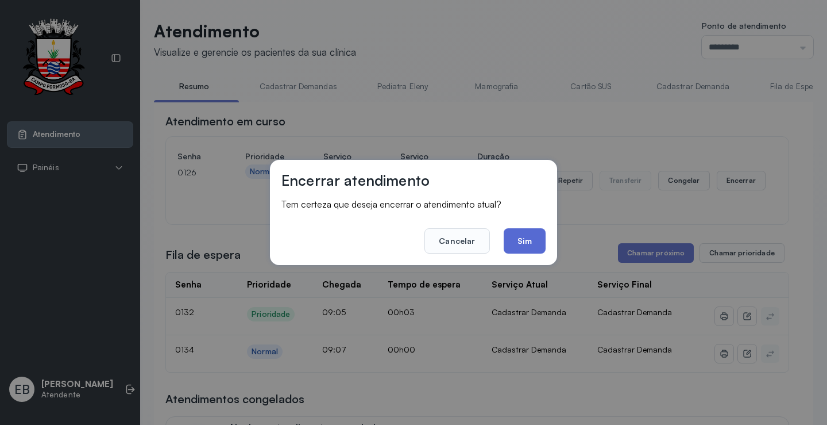
click at [514, 238] on button "Sim" at bounding box center [525, 240] width 42 height 25
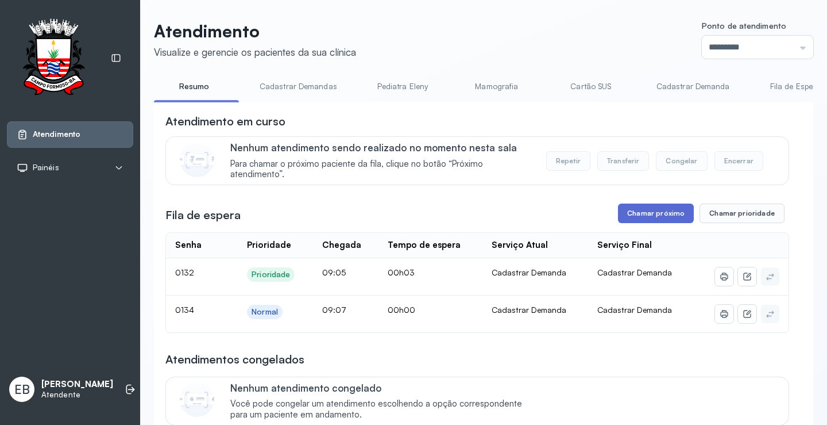
click at [660, 216] on button "Chamar próximo" at bounding box center [656, 213] width 76 height 20
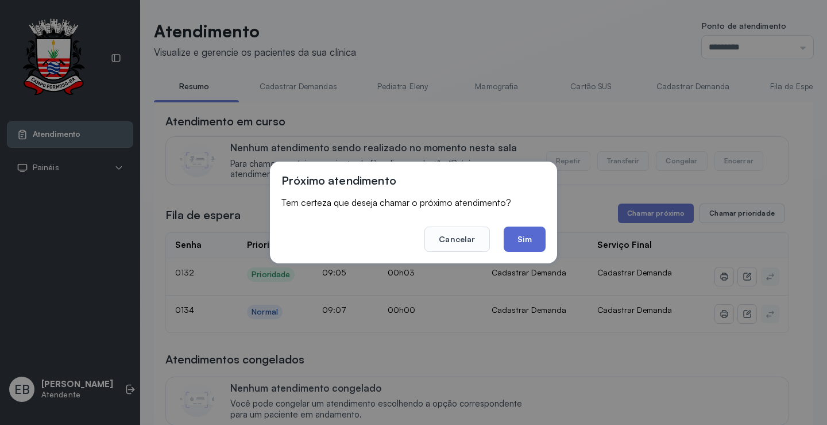
click at [534, 240] on button "Sim" at bounding box center [525, 238] width 42 height 25
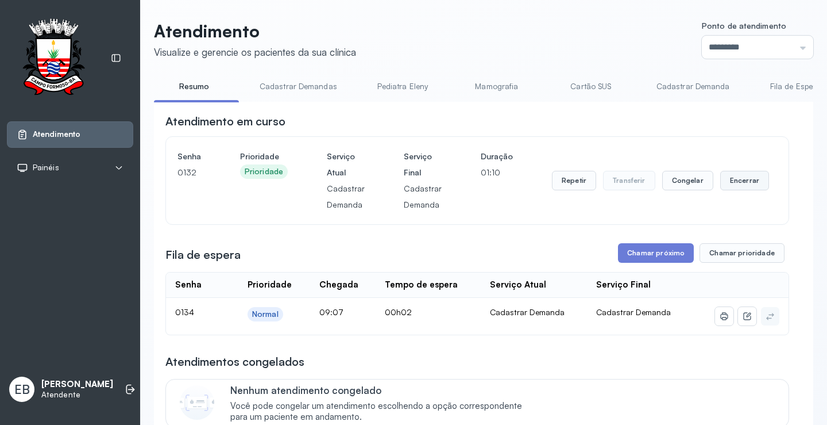
click at [743, 184] on button "Encerrar" at bounding box center [744, 181] width 49 height 20
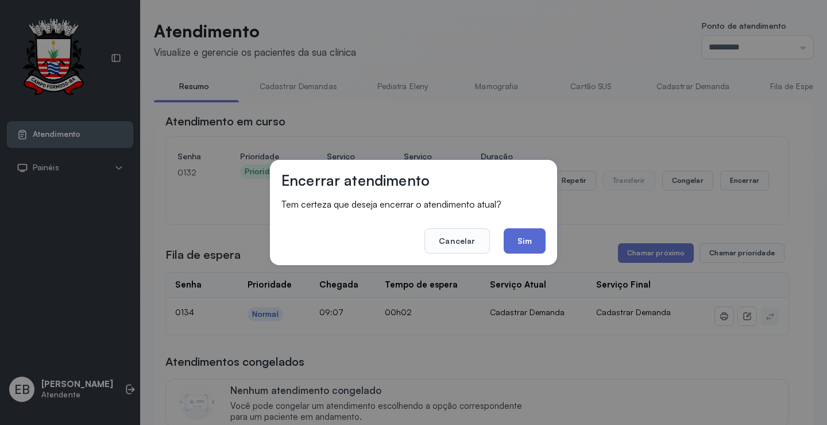
click at [524, 244] on button "Sim" at bounding box center [525, 240] width 42 height 25
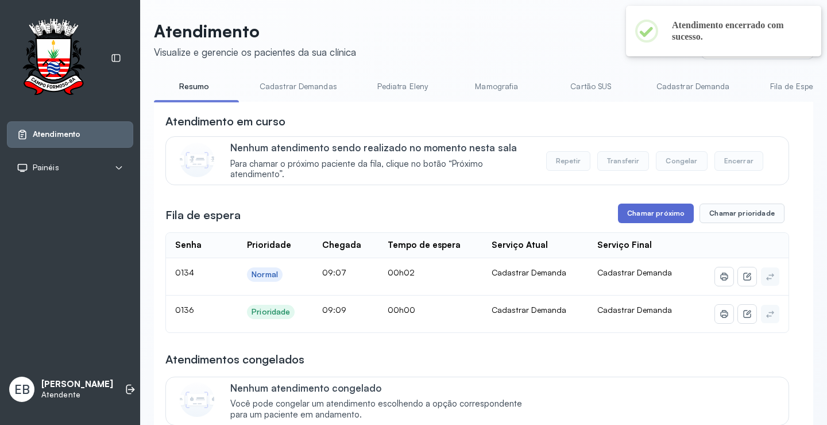
click at [640, 214] on button "Chamar próximo" at bounding box center [656, 213] width 76 height 20
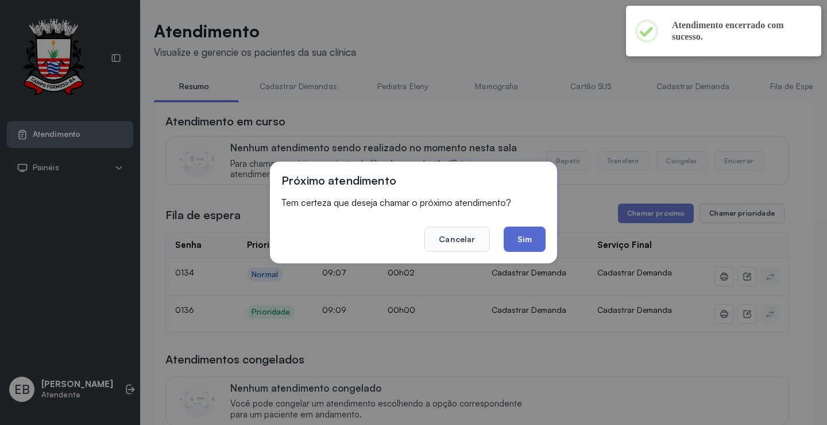
click at [536, 239] on button "Sim" at bounding box center [525, 238] width 42 height 25
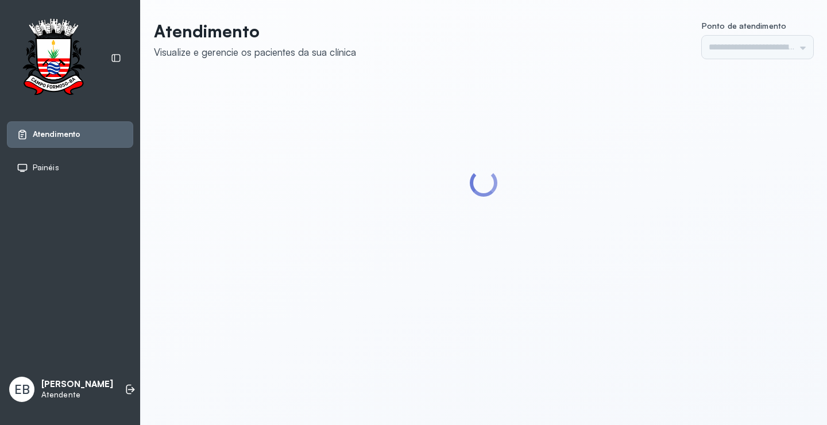
type input "*********"
